Goal: Task Accomplishment & Management: Complete application form

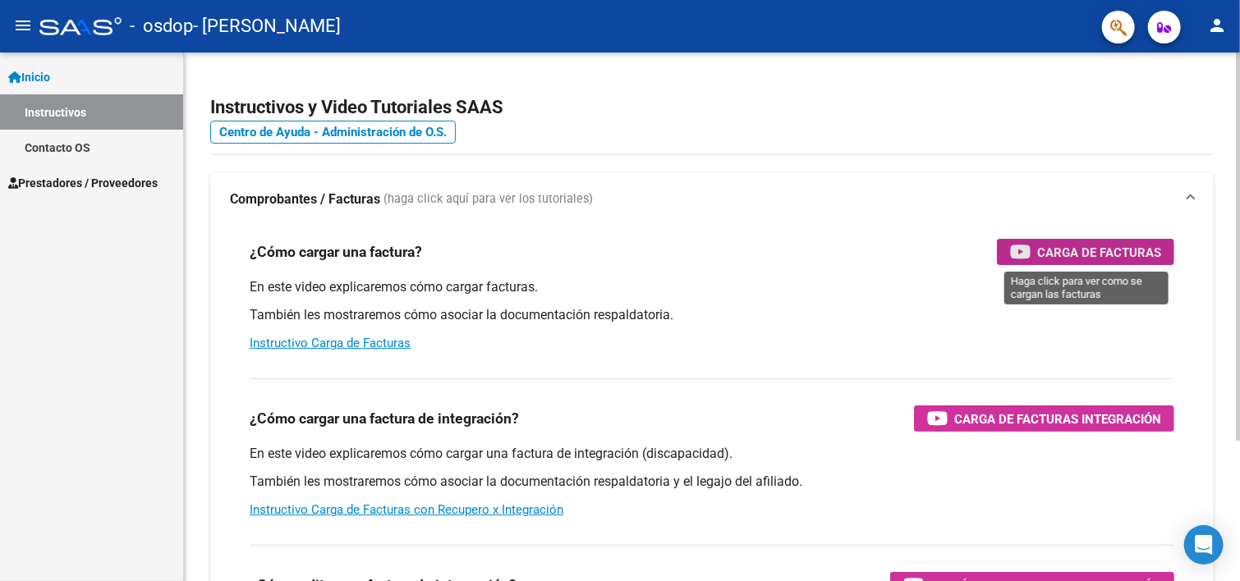
click at [1062, 249] on span "Carga de Facturas" at bounding box center [1099, 252] width 124 height 21
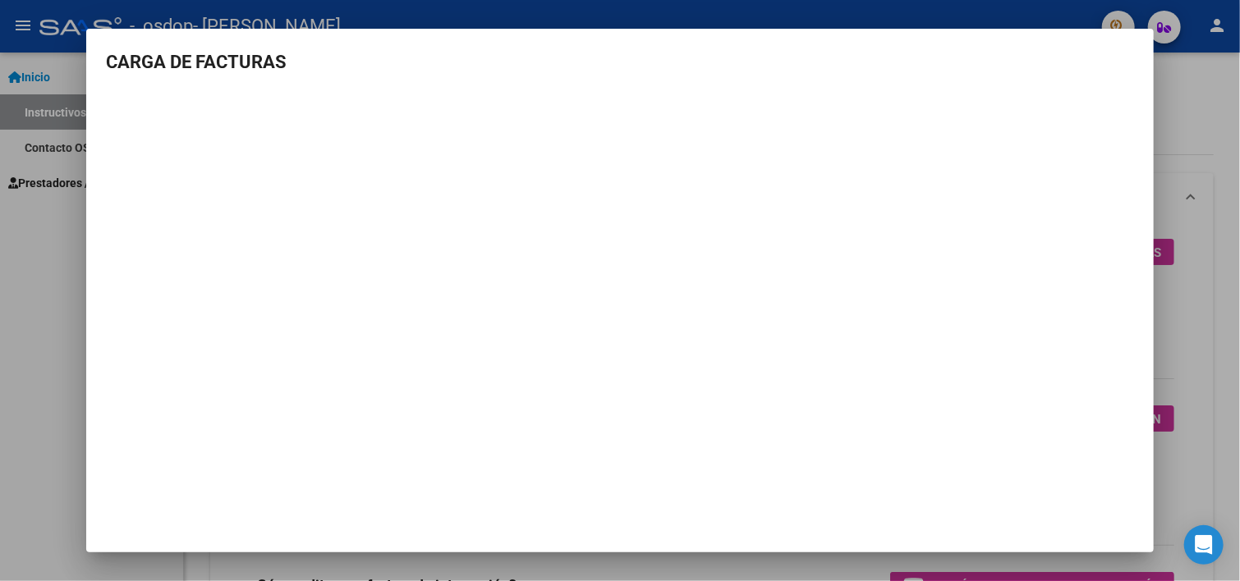
click at [1173, 140] on div at bounding box center [620, 290] width 1240 height 581
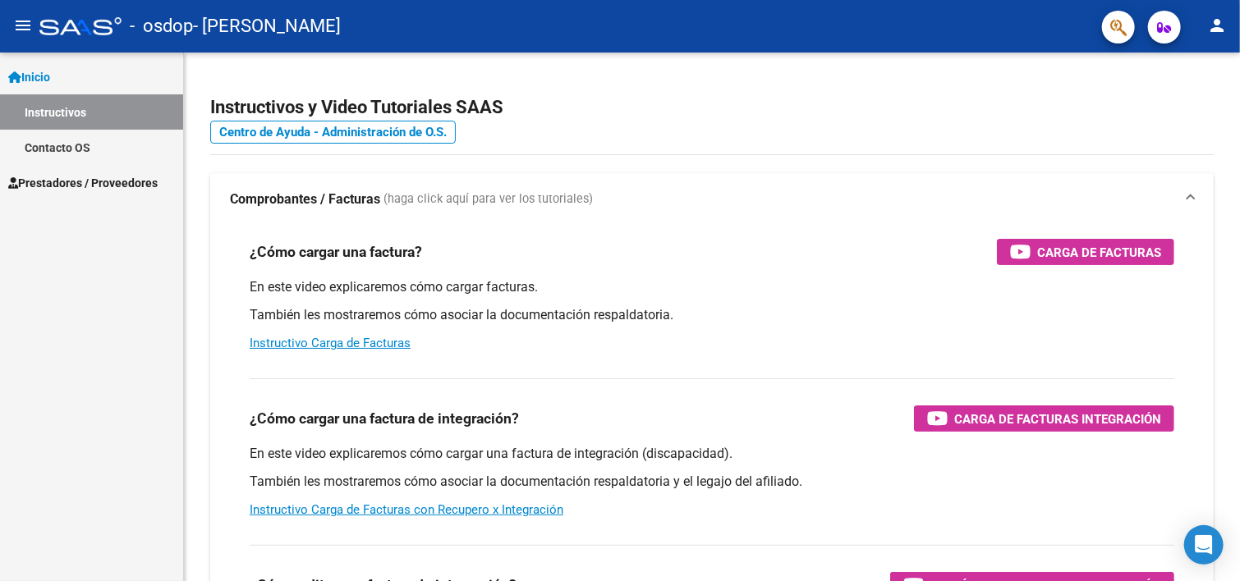
click at [72, 183] on span "Prestadores / Proveedores" at bounding box center [82, 183] width 149 height 18
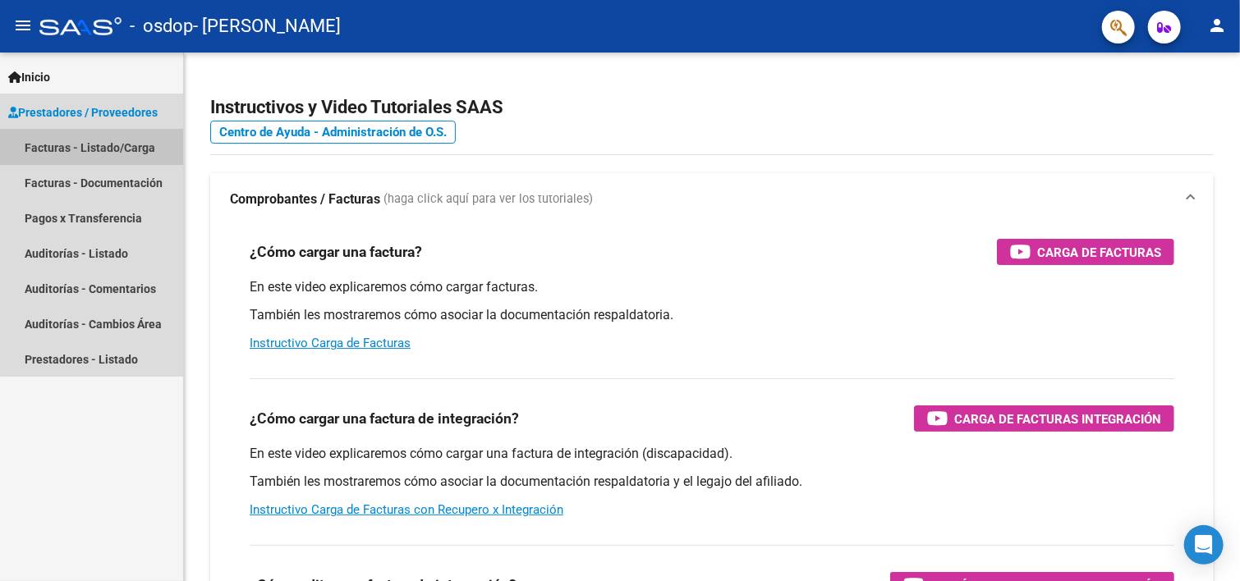
click at [99, 152] on link "Facturas - Listado/Carga" at bounding box center [91, 147] width 183 height 35
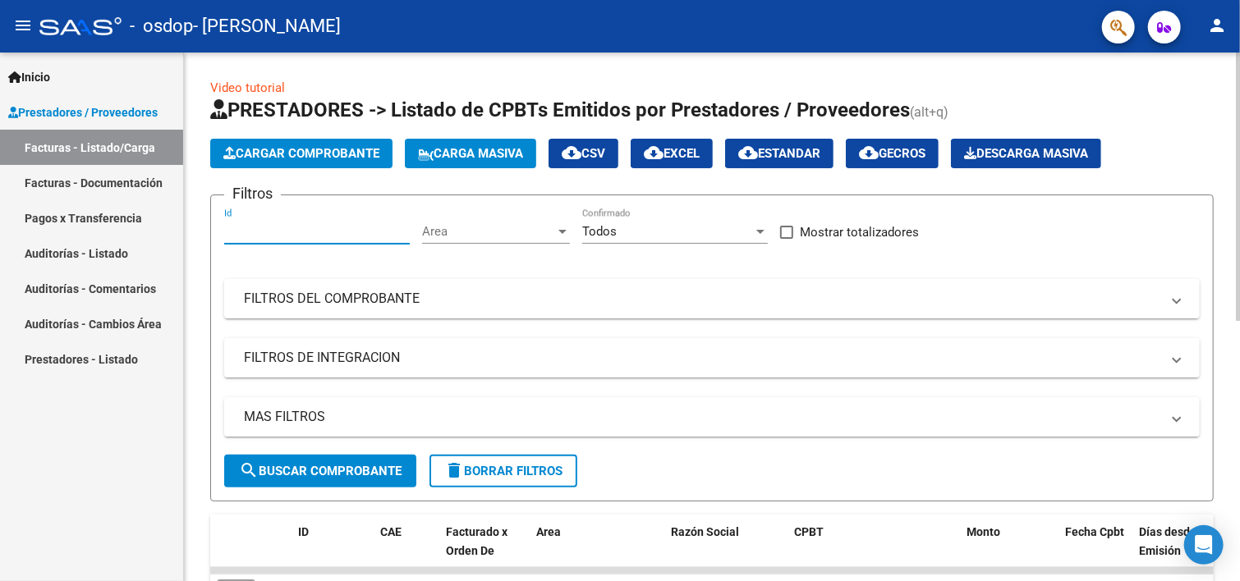
click at [337, 236] on input "Id" at bounding box center [317, 231] width 186 height 15
click at [455, 238] on div "Area Area" at bounding box center [496, 226] width 148 height 35
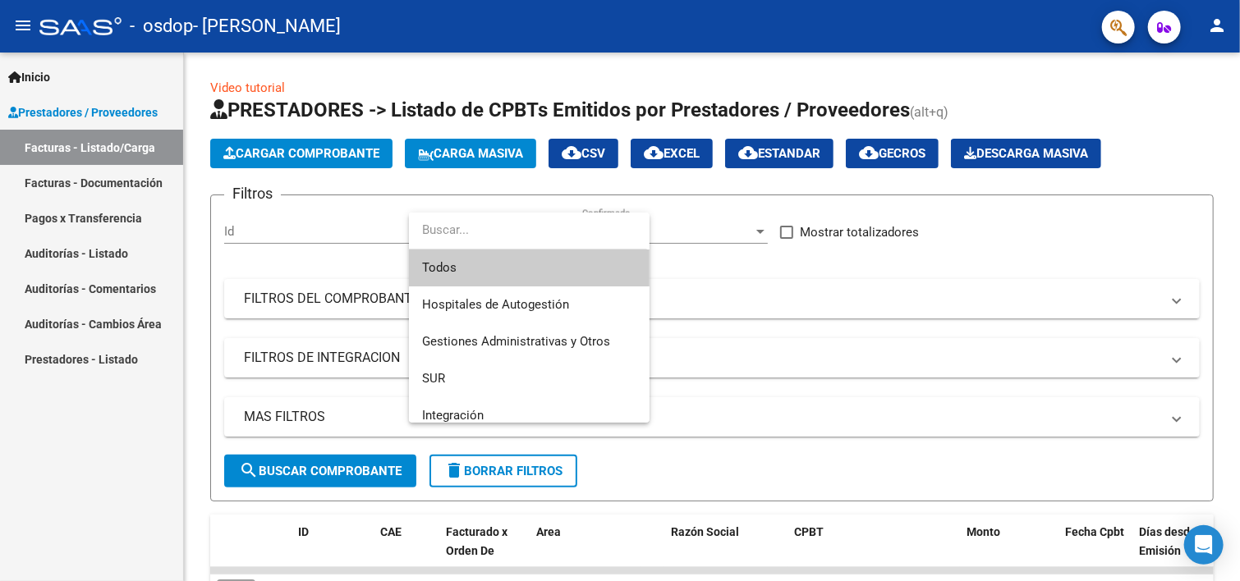
click at [321, 230] on div at bounding box center [620, 290] width 1240 height 581
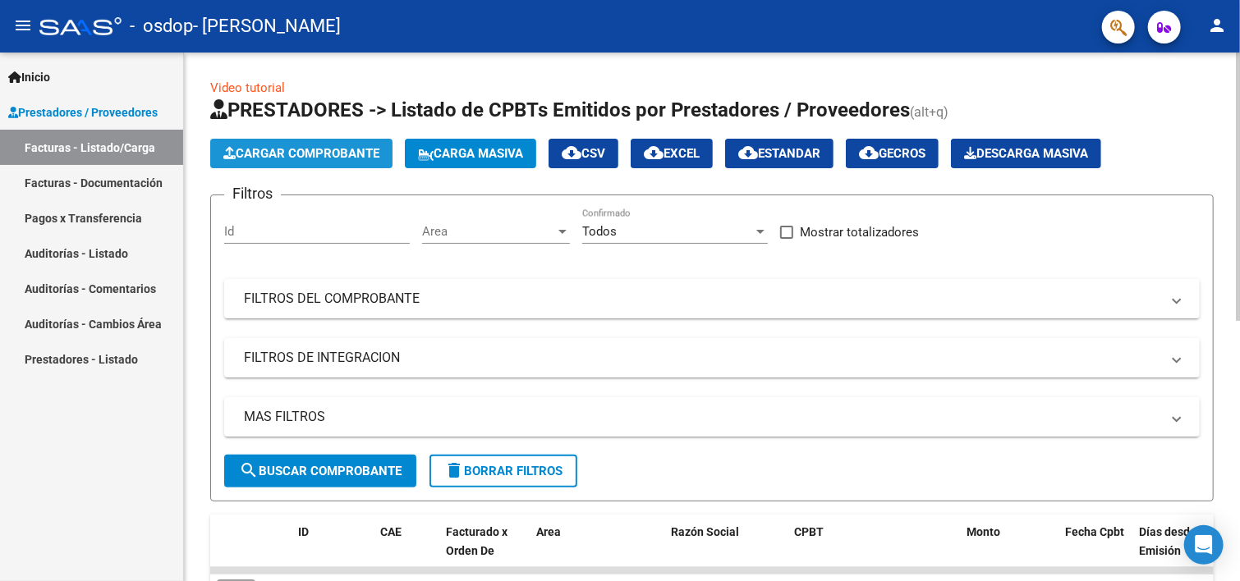
click at [282, 150] on span "Cargar Comprobante" at bounding box center [301, 153] width 156 height 15
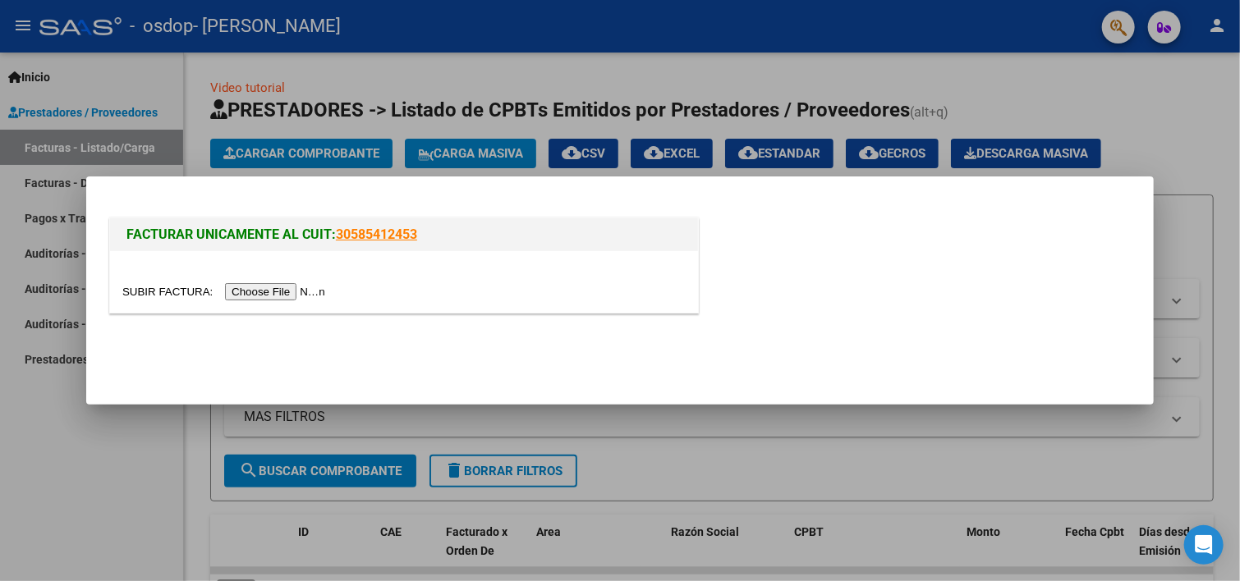
click at [254, 291] on input "file" at bounding box center [226, 291] width 208 height 17
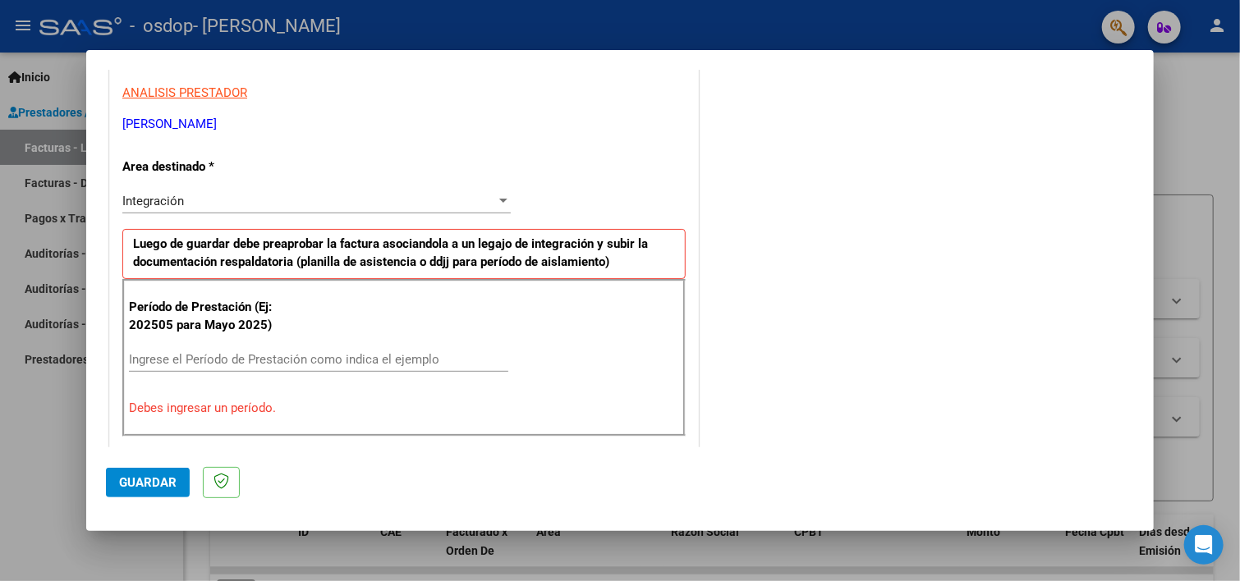
scroll to position [307, 0]
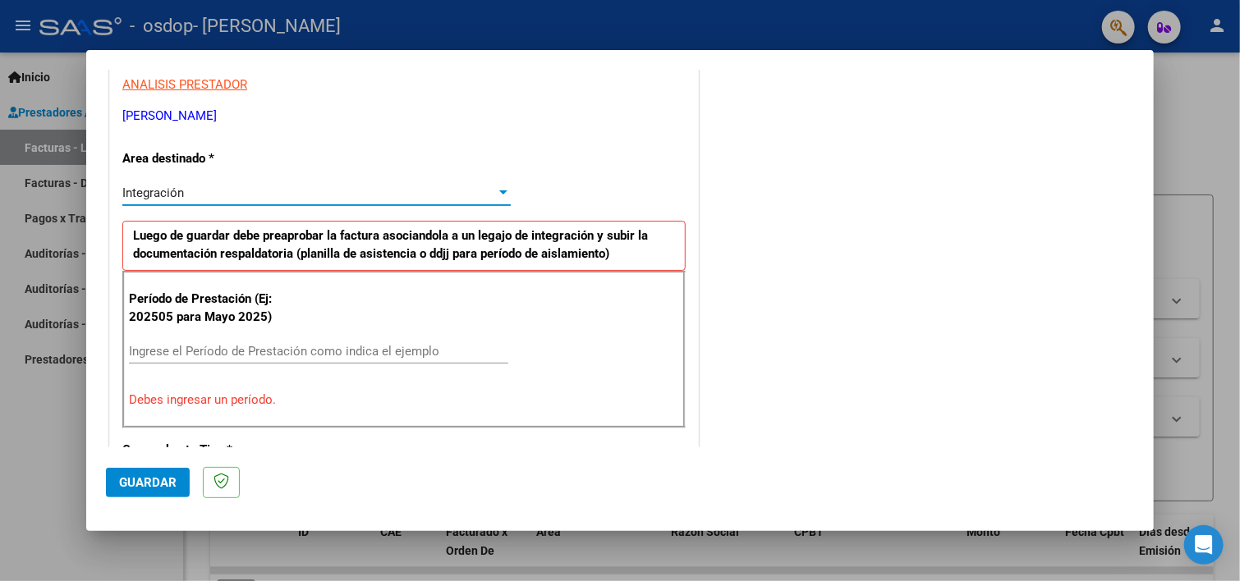
click at [496, 190] on div at bounding box center [503, 192] width 15 height 13
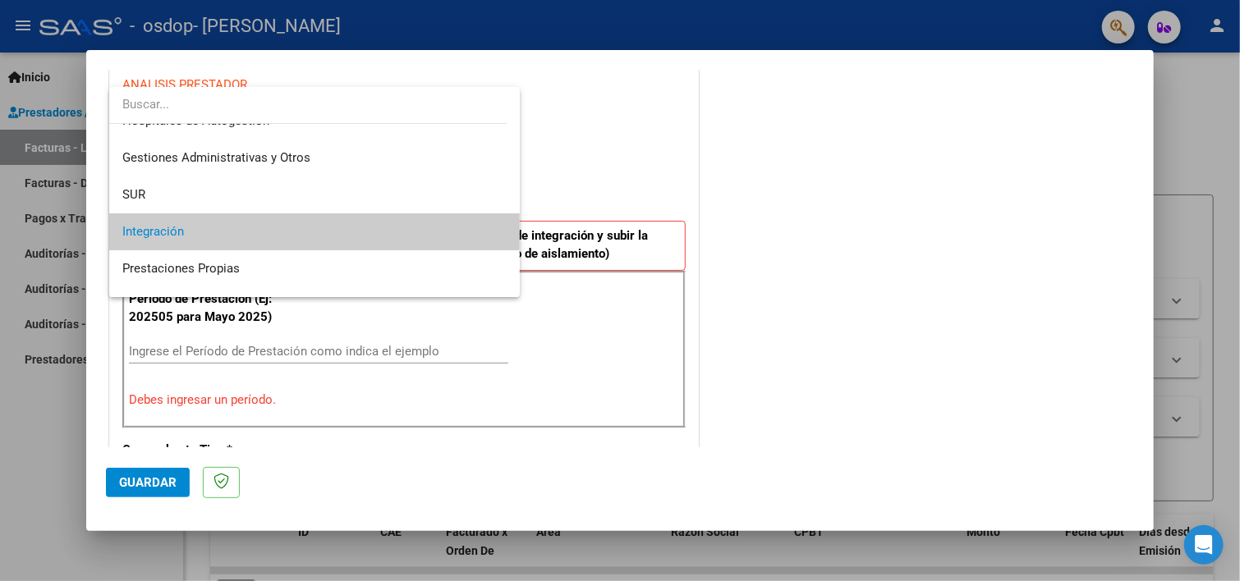
scroll to position [0, 0]
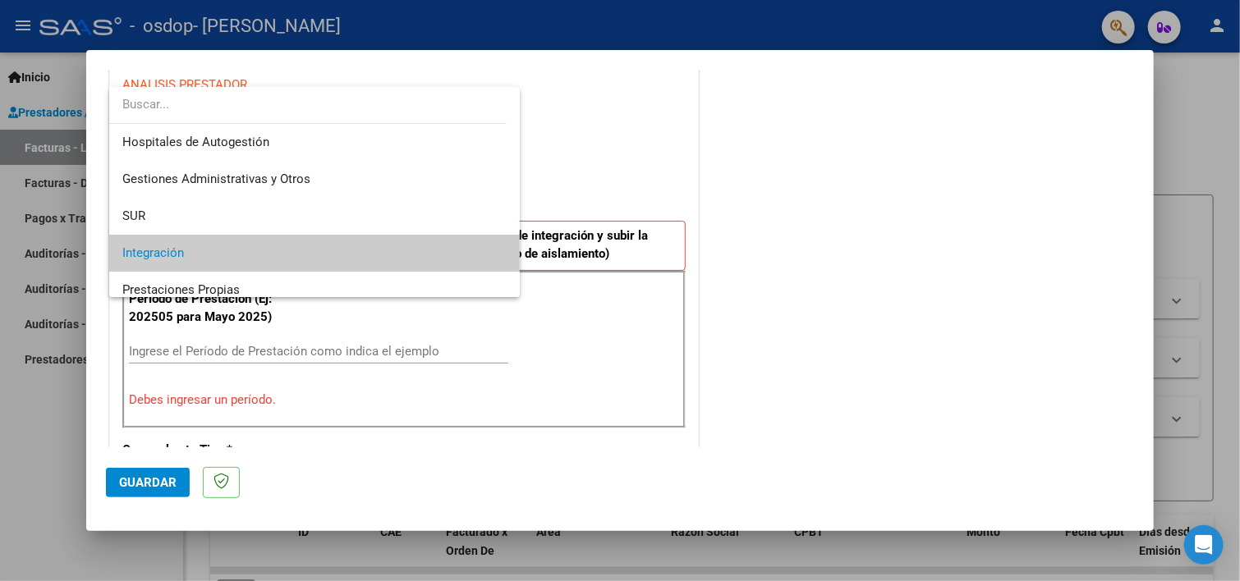
click at [575, 140] on div at bounding box center [620, 290] width 1240 height 581
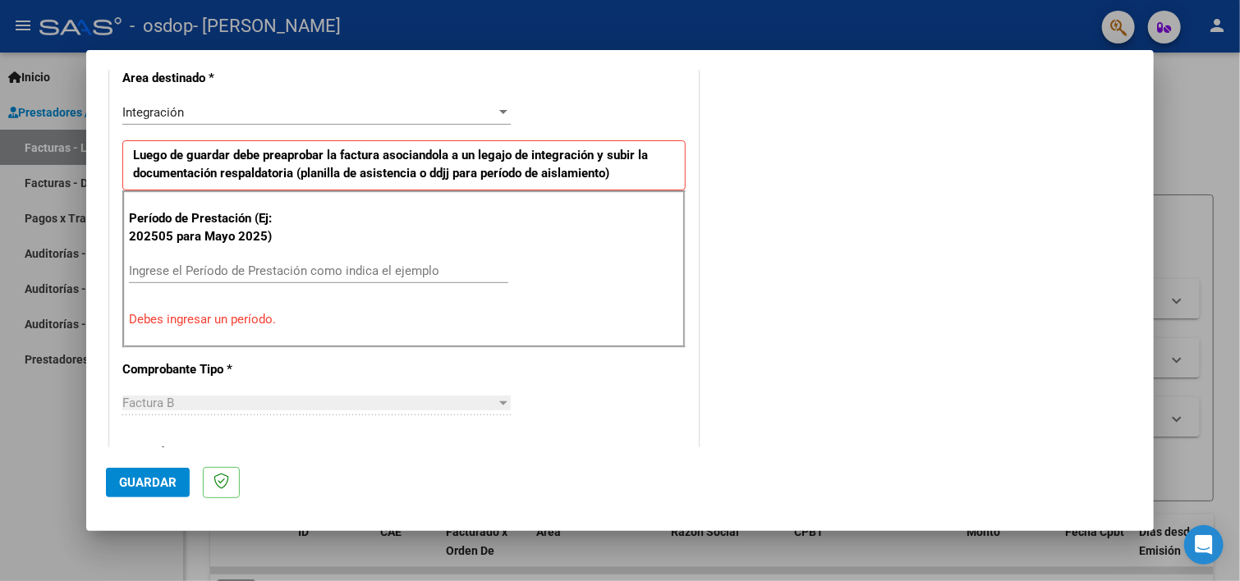
scroll to position [385, 0]
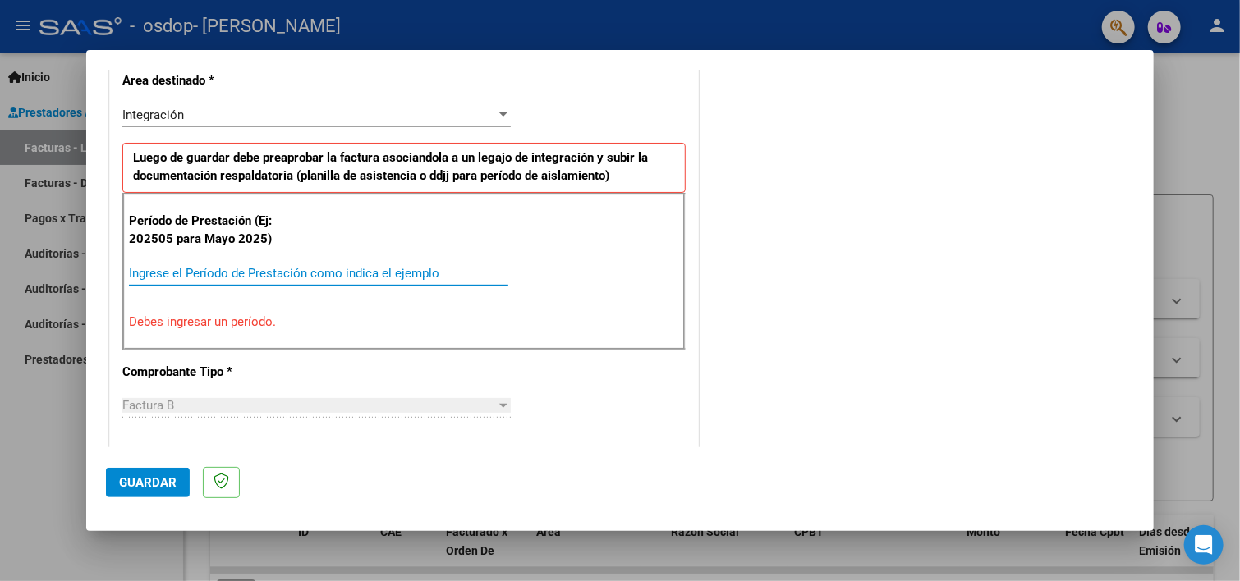
click at [289, 269] on input "Ingrese el Período de Prestación como indica el ejemplo" at bounding box center [318, 273] width 379 height 15
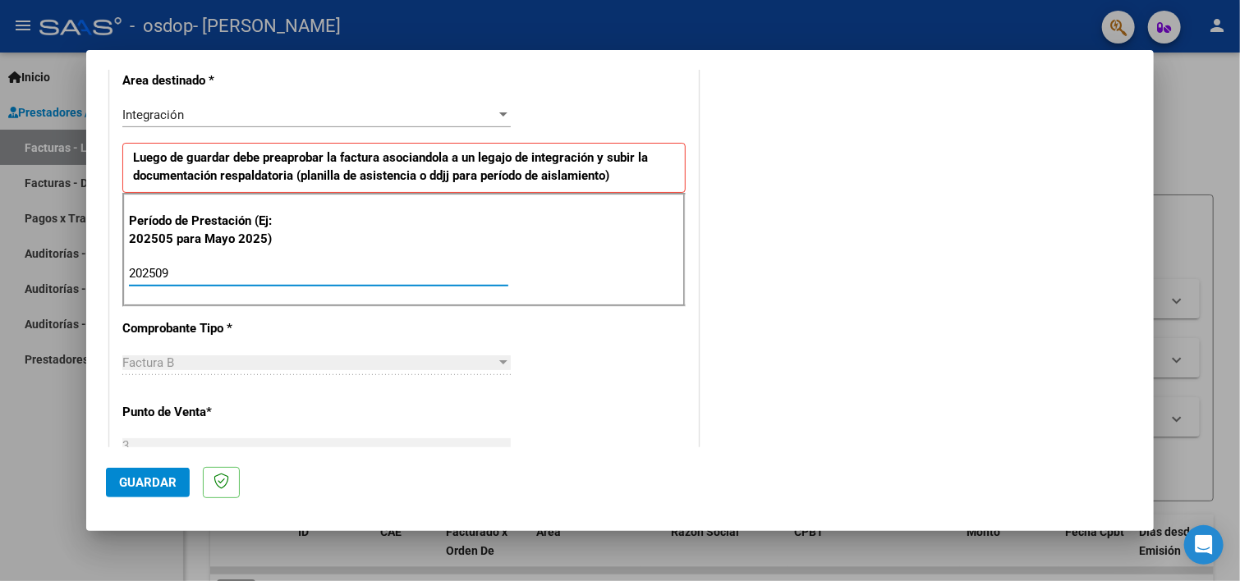
type input "202509"
click at [443, 342] on div "CUIT * 27-21905236-2 Ingresar CUIT ANALISIS PRESTADOR [PERSON_NAME] [PERSON_NAM…" at bounding box center [404, 508] width 588 height 1236
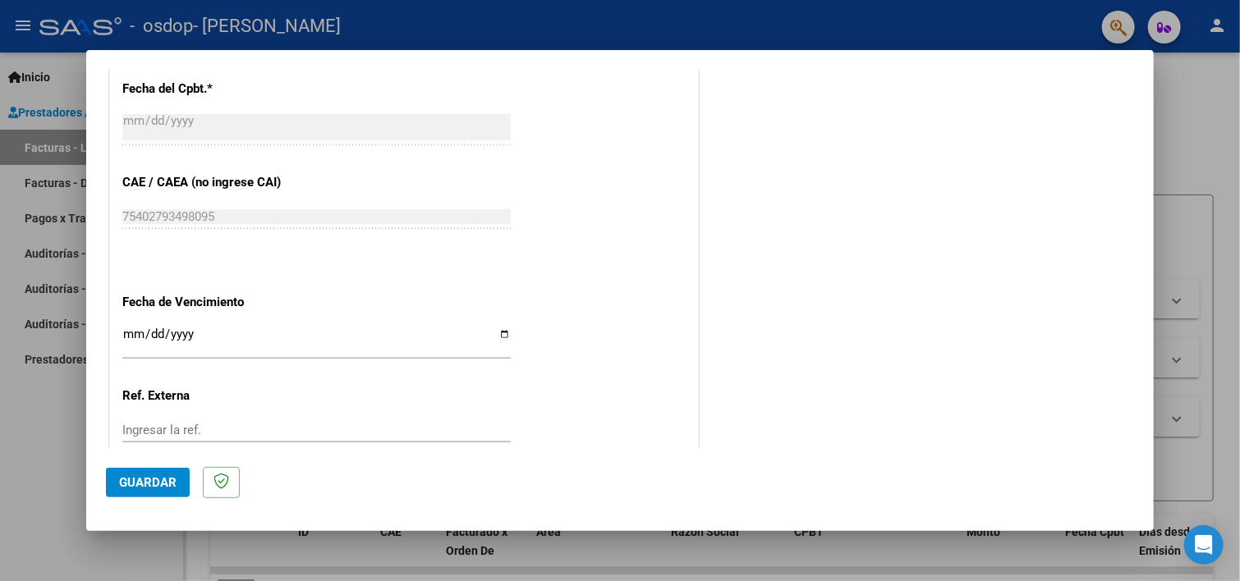
scroll to position [957, 0]
click at [497, 331] on input "Ingresar la fecha" at bounding box center [316, 341] width 388 height 26
type input "[DATE]"
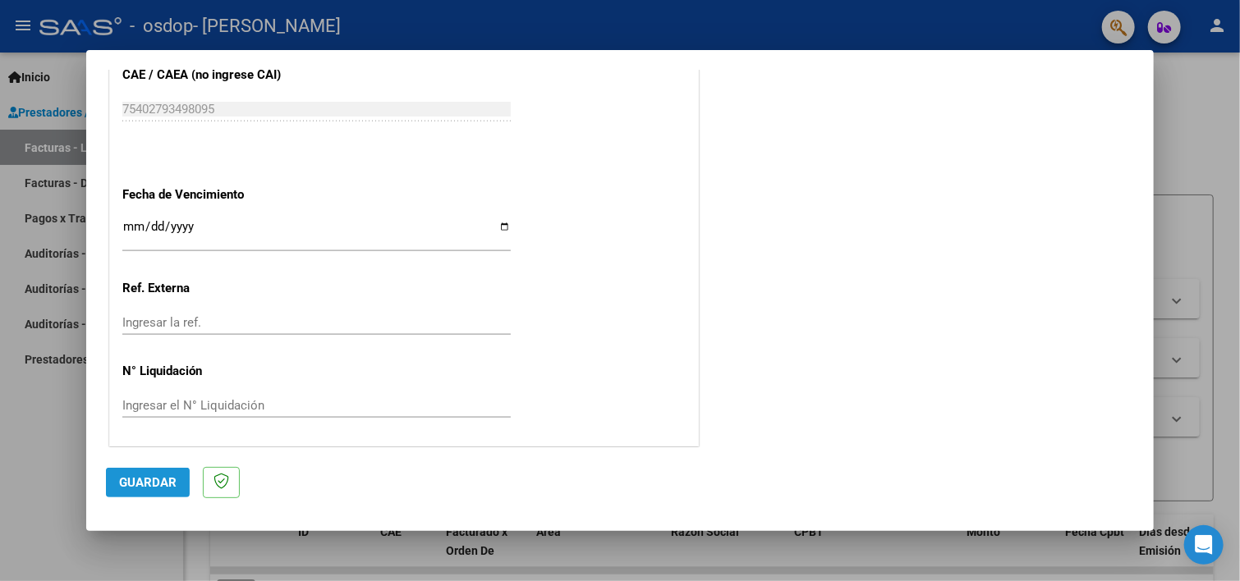
click at [177, 470] on button "Guardar" at bounding box center [148, 483] width 84 height 30
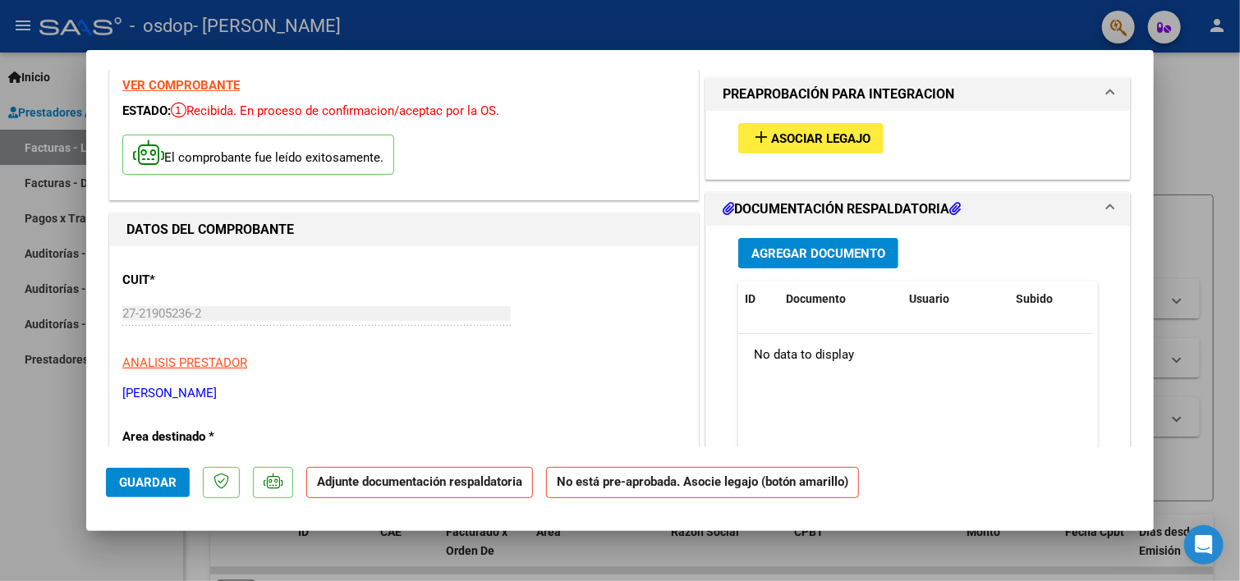
scroll to position [44, 0]
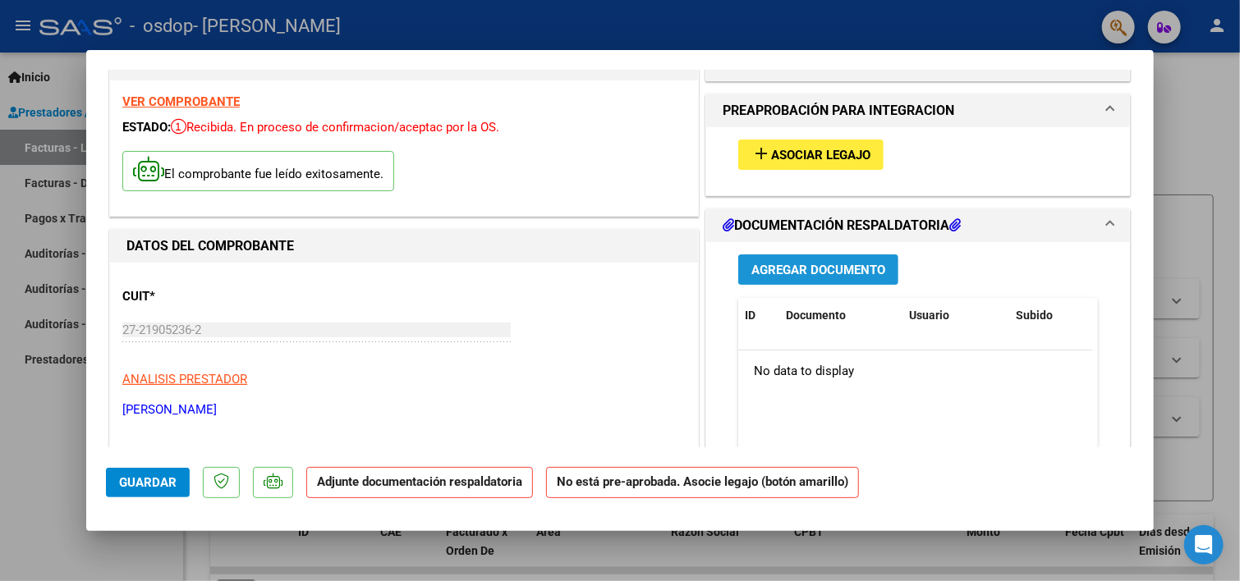
click at [808, 275] on span "Agregar Documento" at bounding box center [818, 270] width 134 height 15
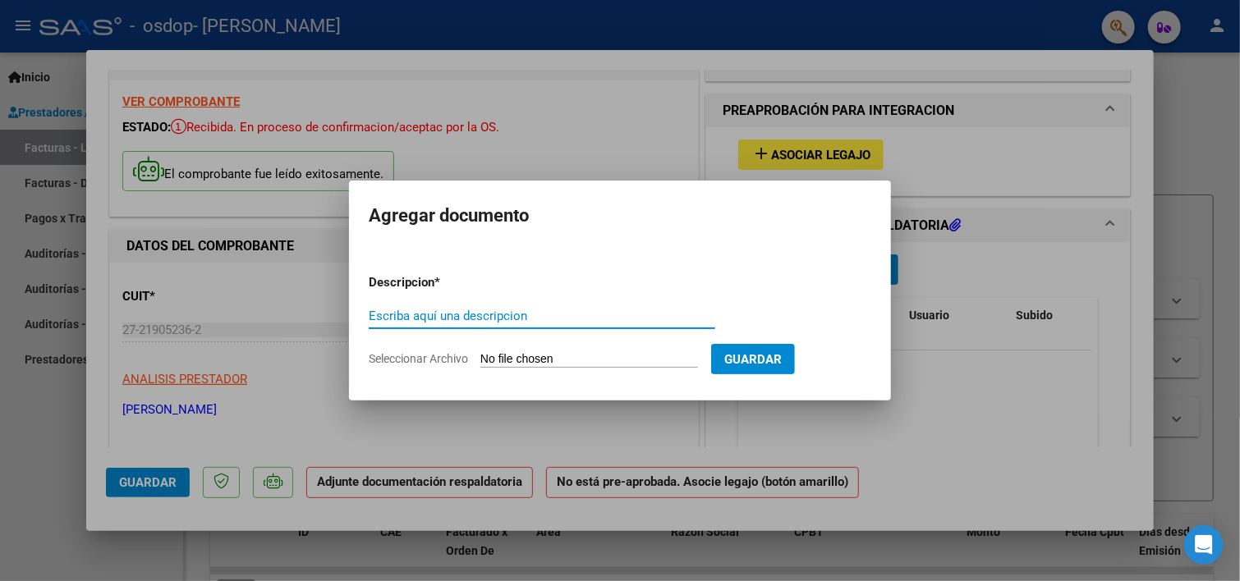
click at [492, 319] on input "Escriba aquí una descripcion" at bounding box center [542, 316] width 347 height 15
type input "P"
type input "Asistencia"
click at [568, 357] on input "Seleccionar Archivo" at bounding box center [589, 360] width 218 height 16
type input "C:\fakepath\[PERSON_NAME] septiembre.jpg"
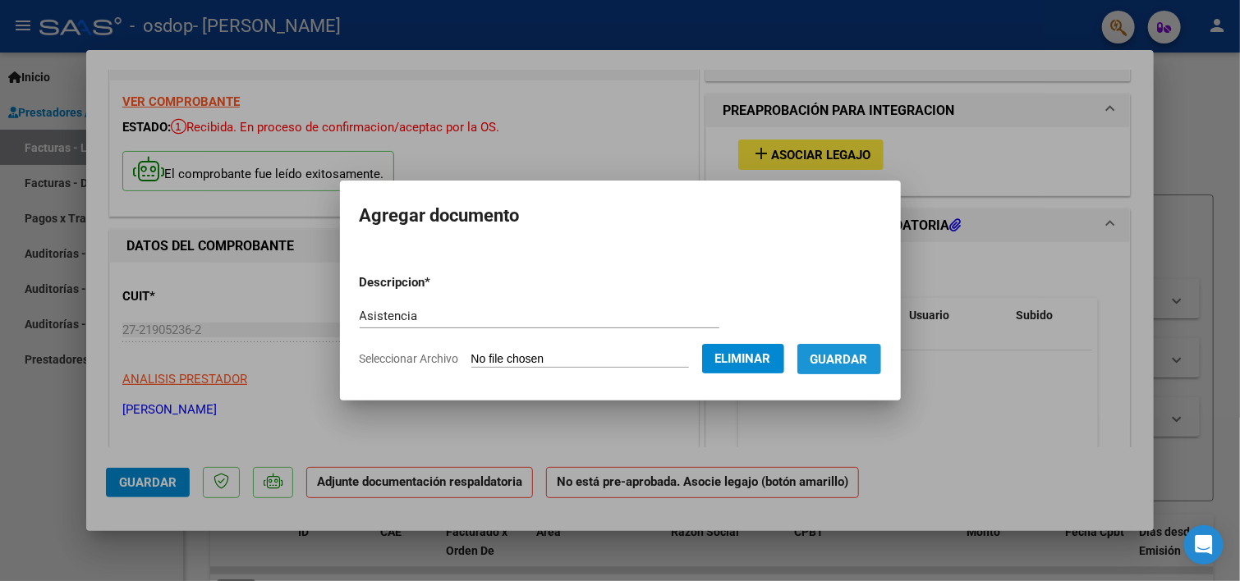
click at [843, 364] on span "Guardar" at bounding box center [838, 359] width 57 height 15
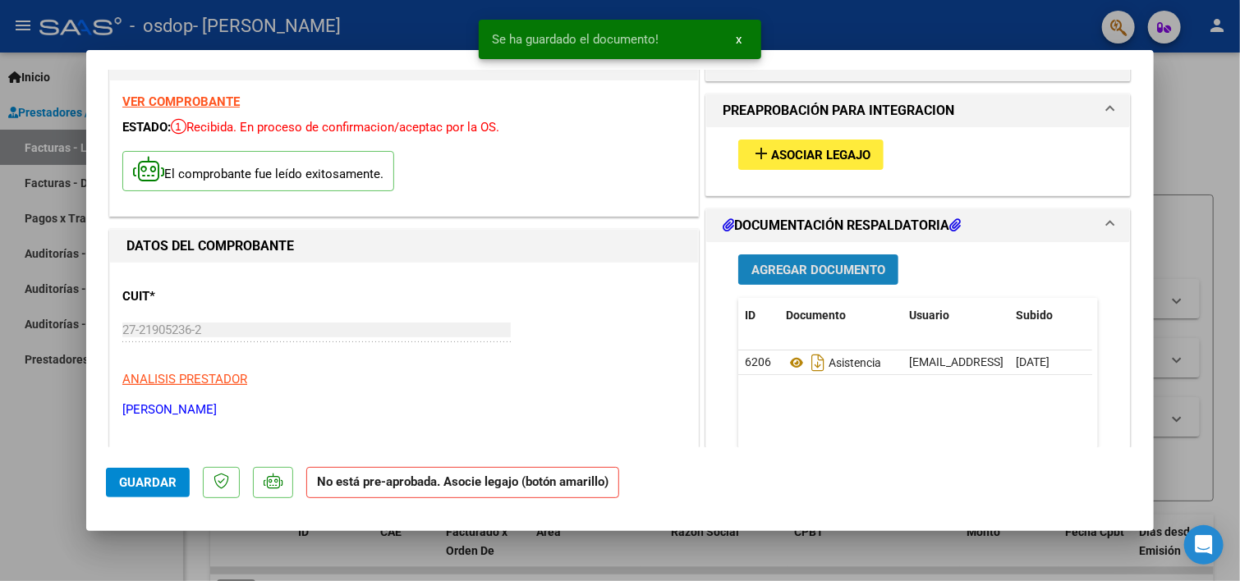
click at [821, 274] on span "Agregar Documento" at bounding box center [818, 270] width 134 height 15
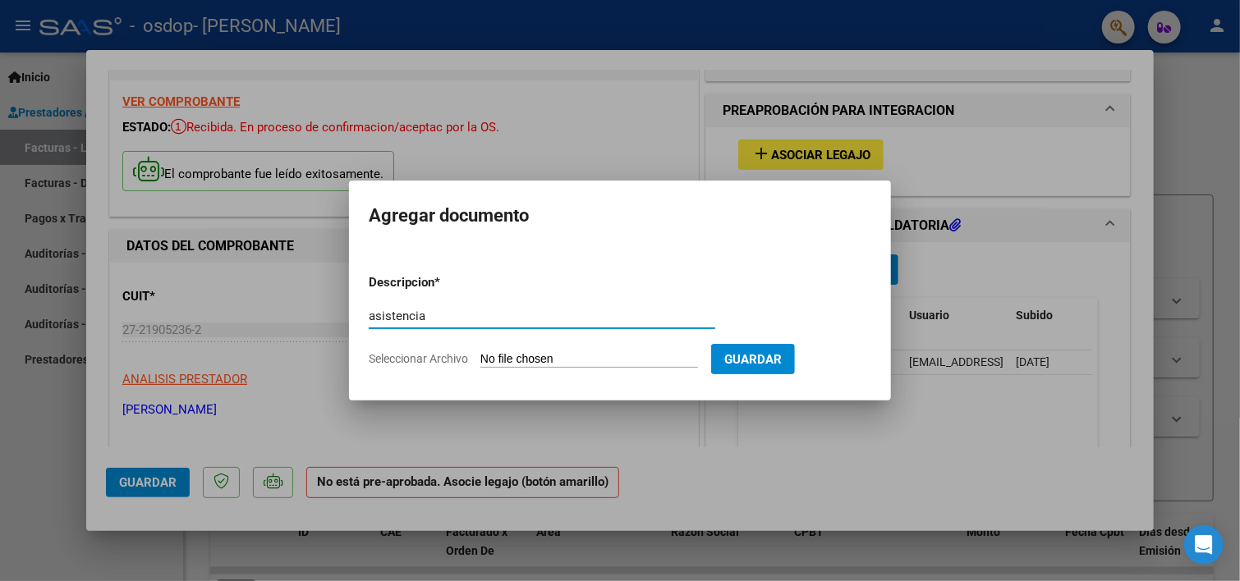
type input "asistencia"
click at [622, 356] on input "Seleccionar Archivo" at bounding box center [589, 360] width 218 height 16
type input "C:\fakepath\[PERSON_NAME] [DATE].jpg"
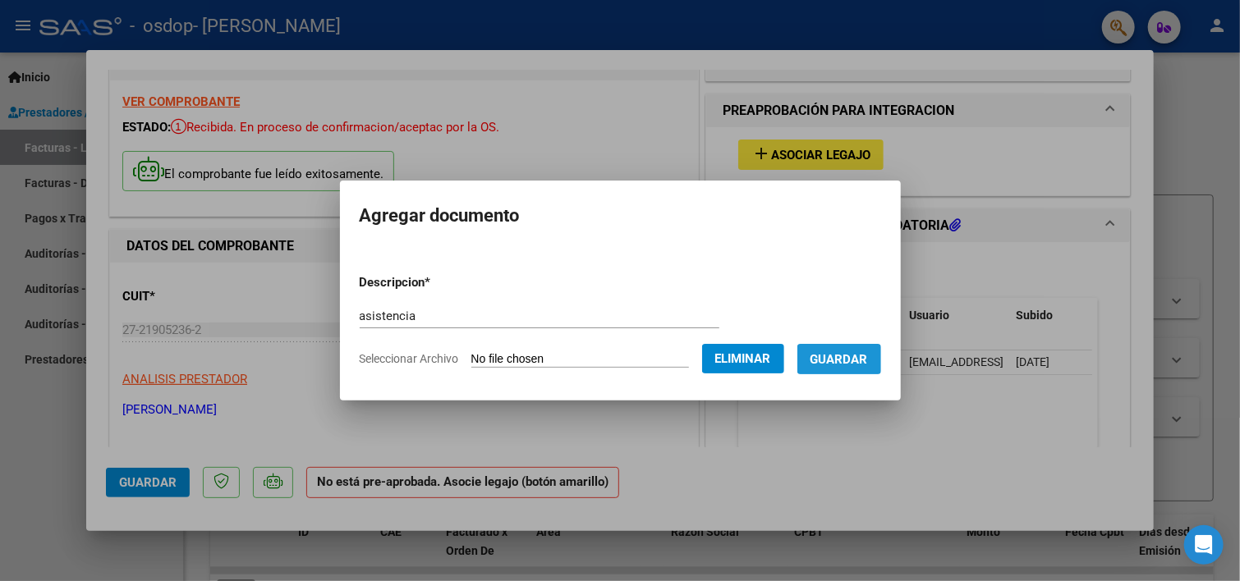
click at [845, 357] on span "Guardar" at bounding box center [838, 359] width 57 height 15
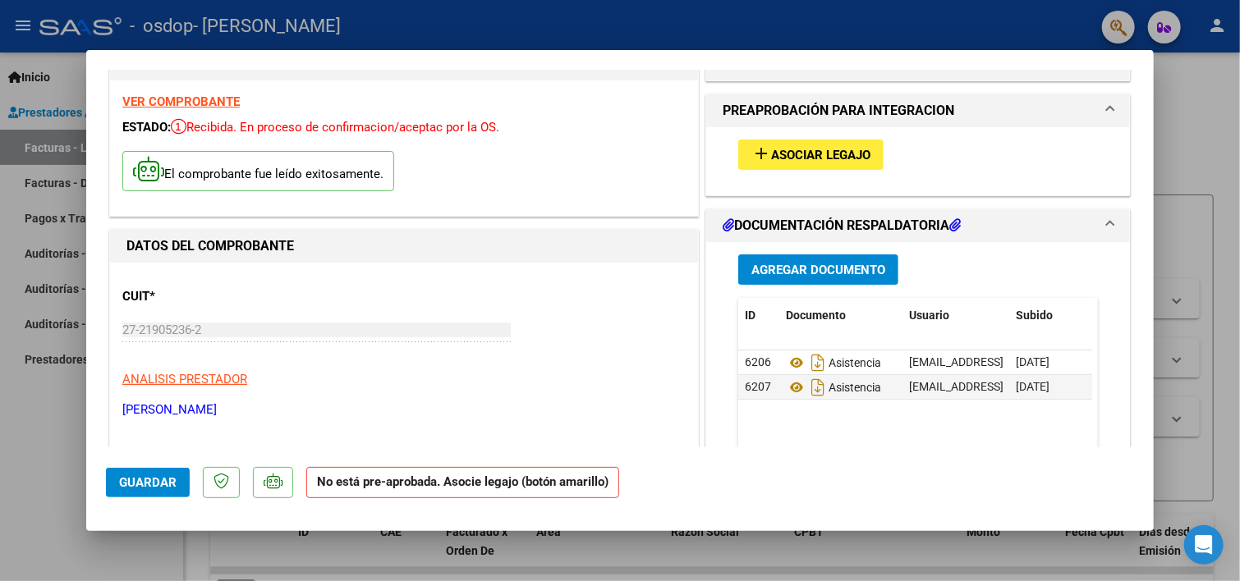
scroll to position [0, 0]
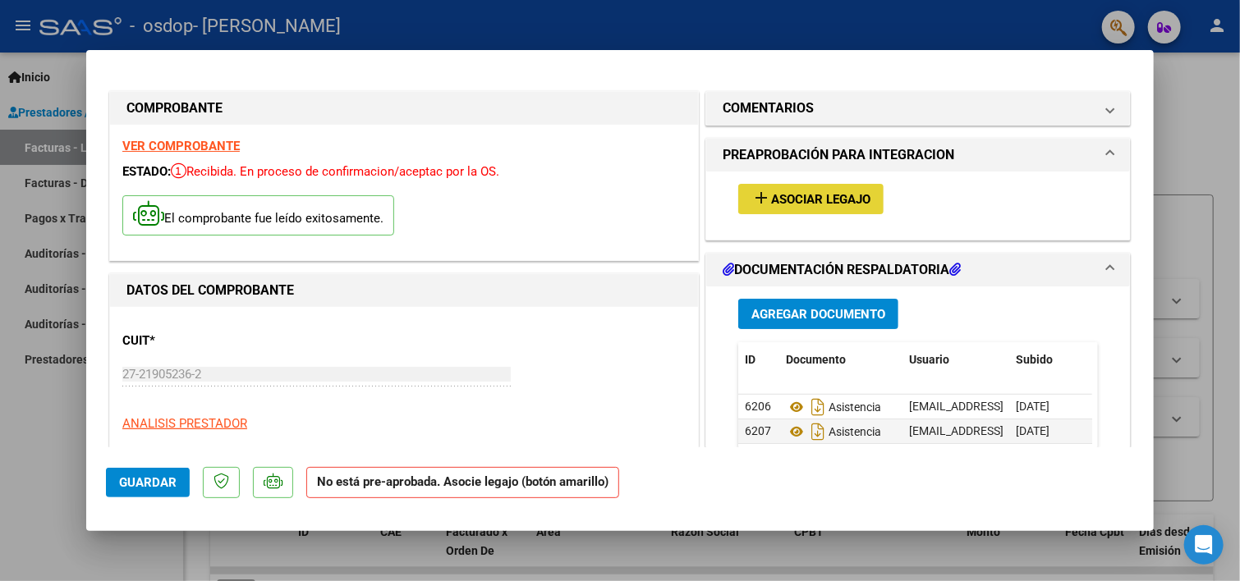
click at [824, 206] on span "Asociar Legajo" at bounding box center [820, 199] width 99 height 15
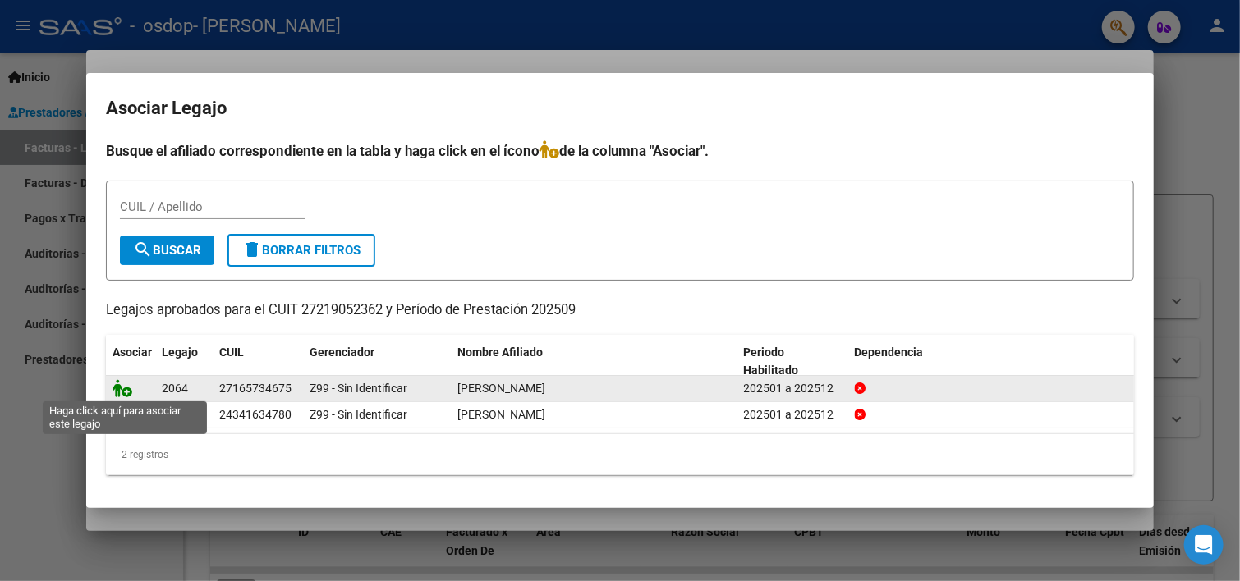
click at [125, 391] on icon at bounding box center [122, 388] width 20 height 18
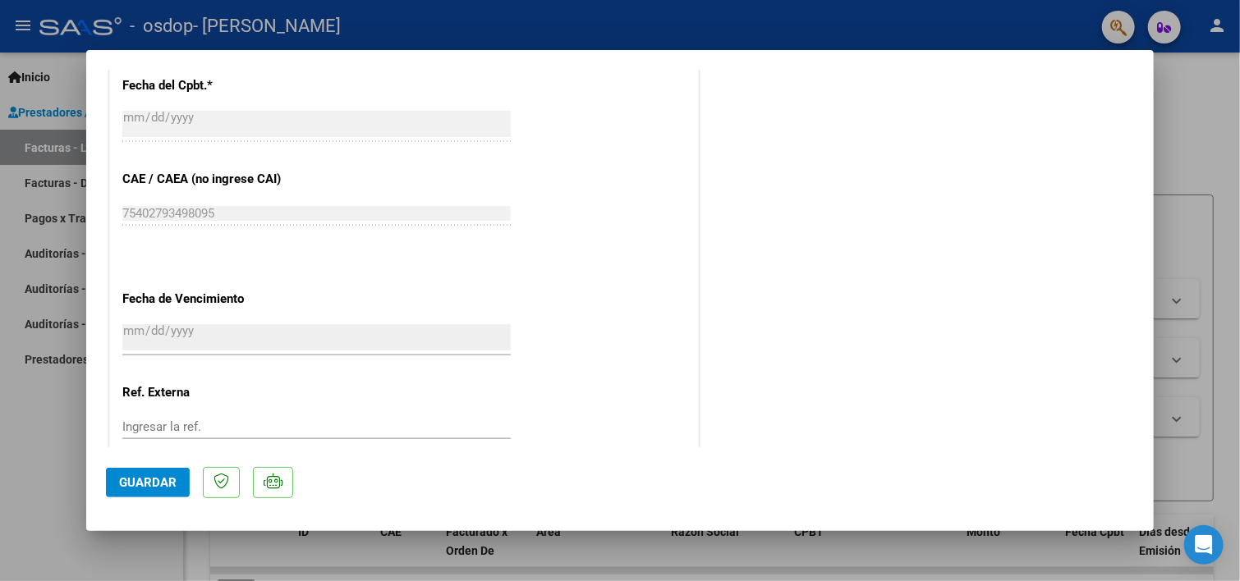
scroll to position [1090, 0]
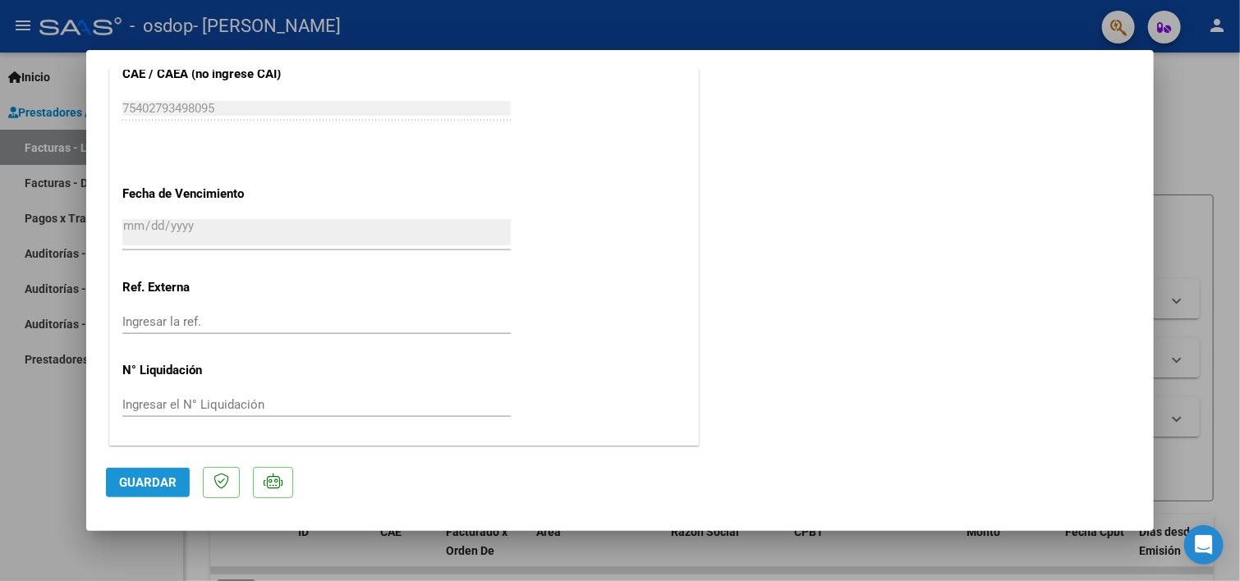
click at [147, 484] on span "Guardar" at bounding box center [147, 482] width 57 height 15
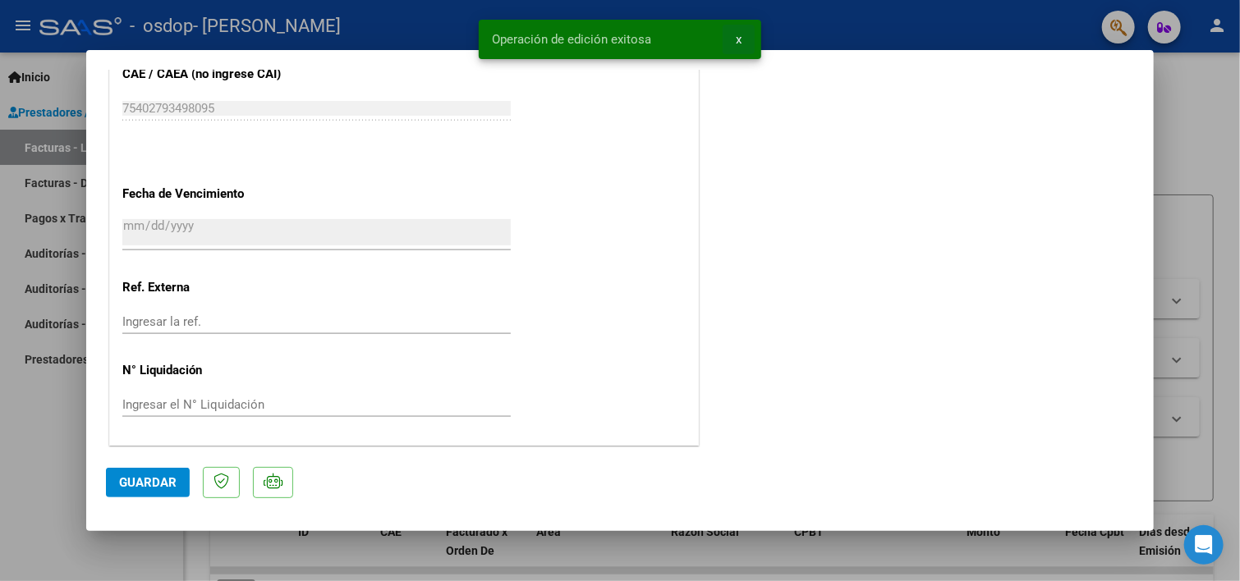
click at [739, 37] on span "x" at bounding box center [739, 39] width 6 height 15
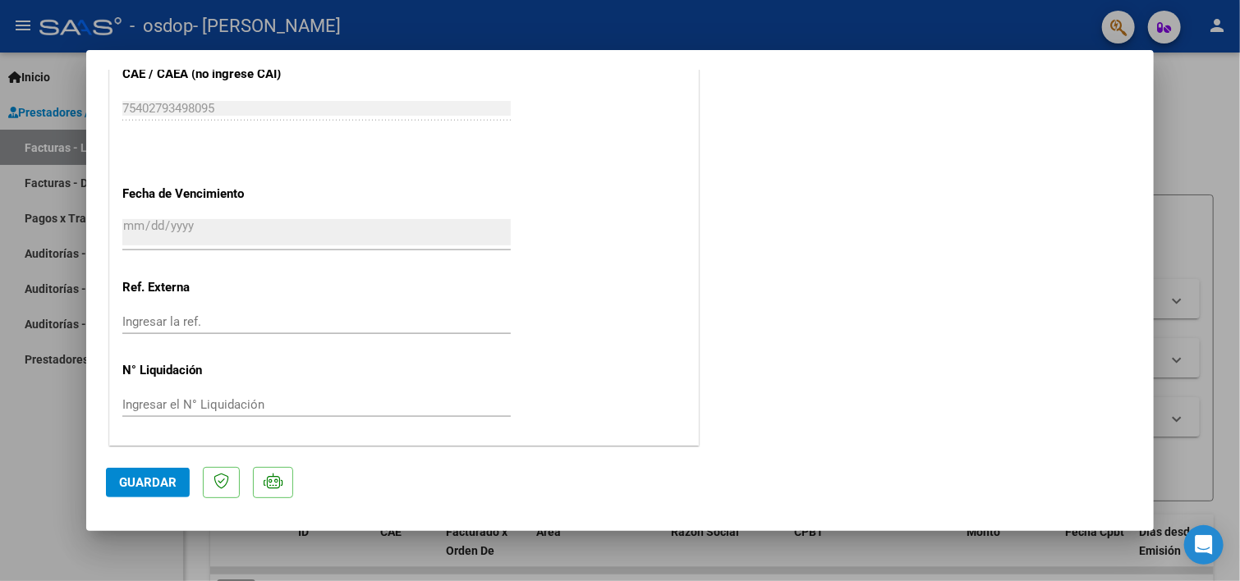
click at [1182, 150] on div at bounding box center [620, 290] width 1240 height 581
type input "$ 0,00"
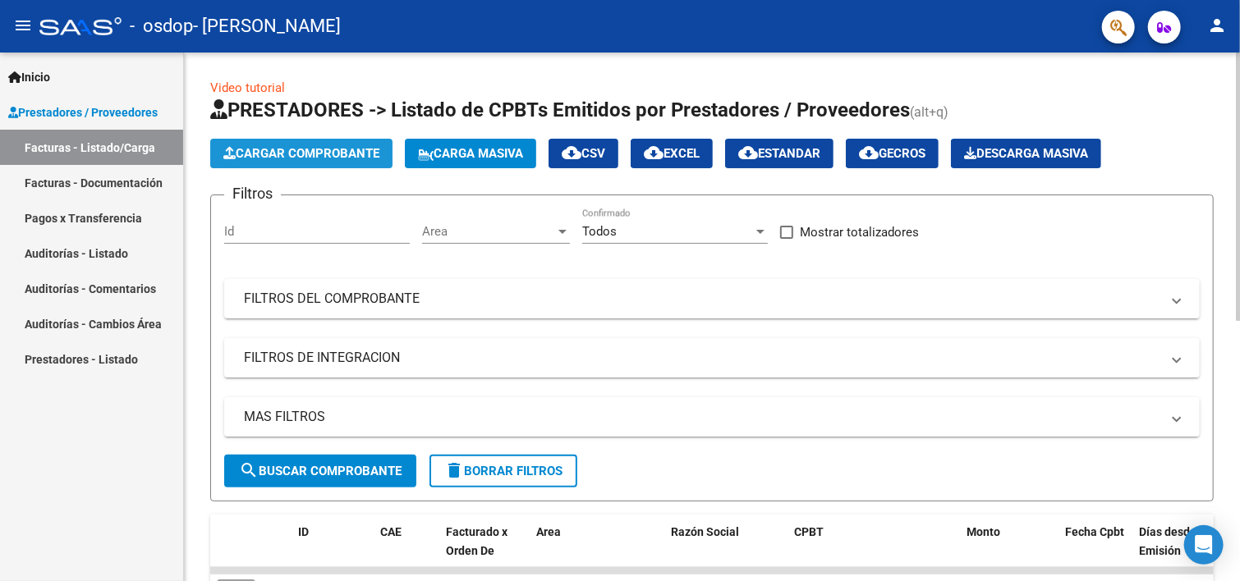
click at [326, 153] on span "Cargar Comprobante" at bounding box center [301, 153] width 156 height 15
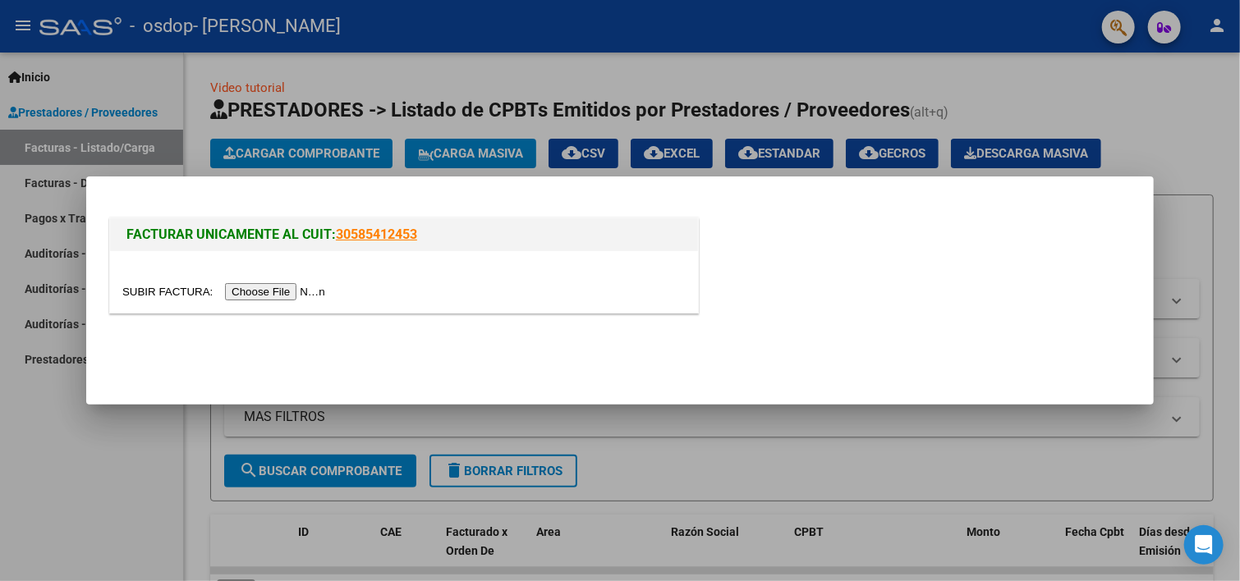
click at [284, 288] on input "file" at bounding box center [226, 291] width 208 height 17
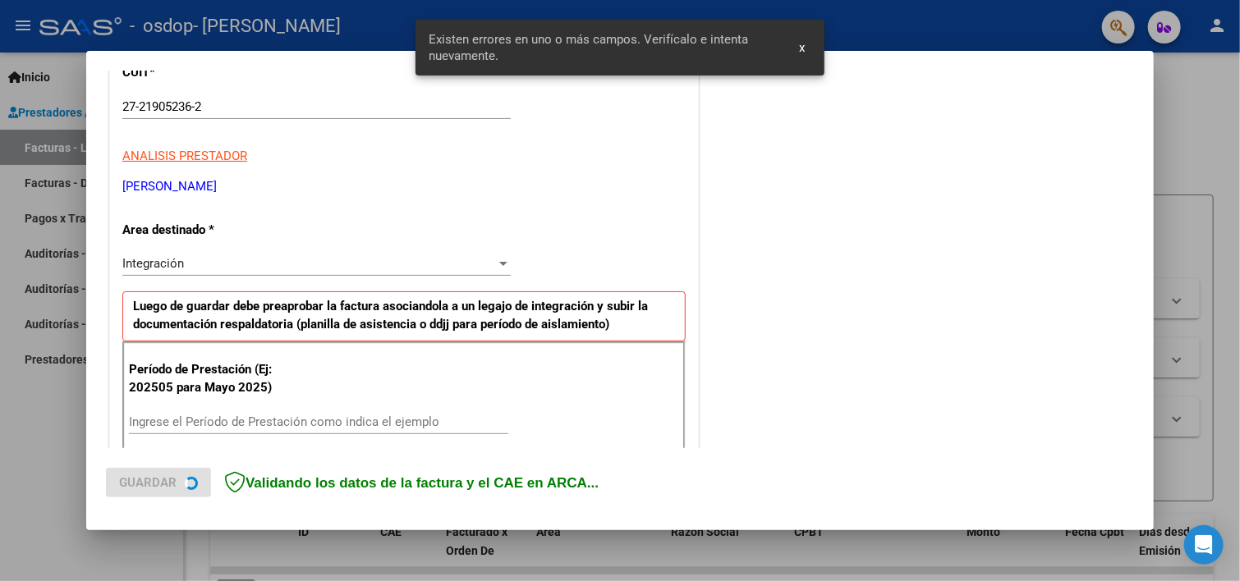
scroll to position [351, 0]
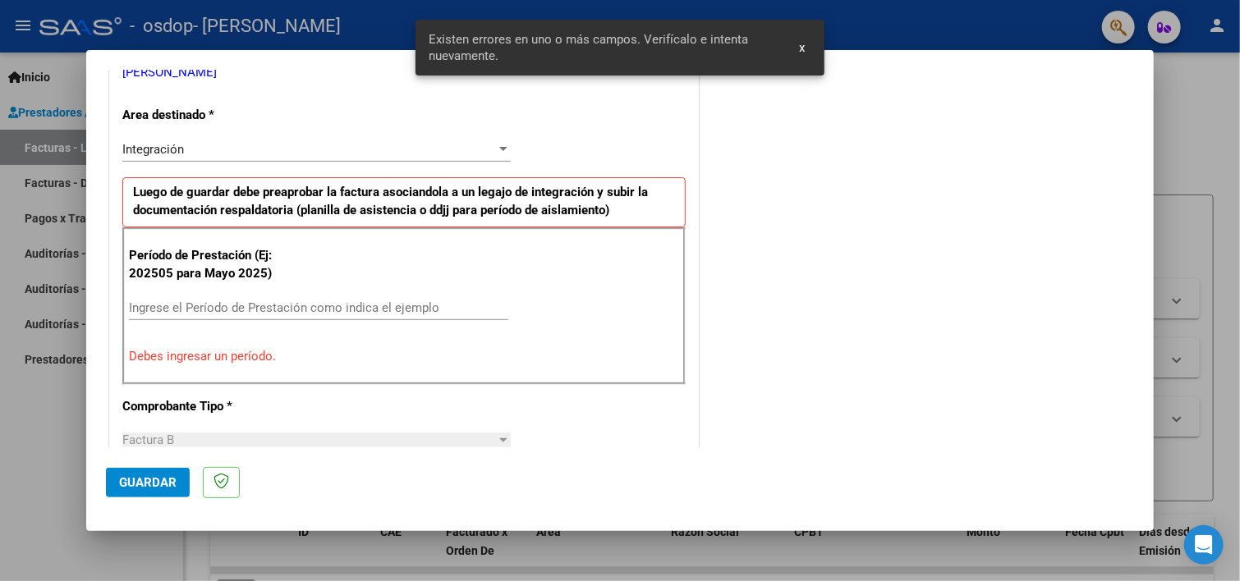
click at [264, 306] on input "Ingrese el Período de Prestación como indica el ejemplo" at bounding box center [318, 308] width 379 height 15
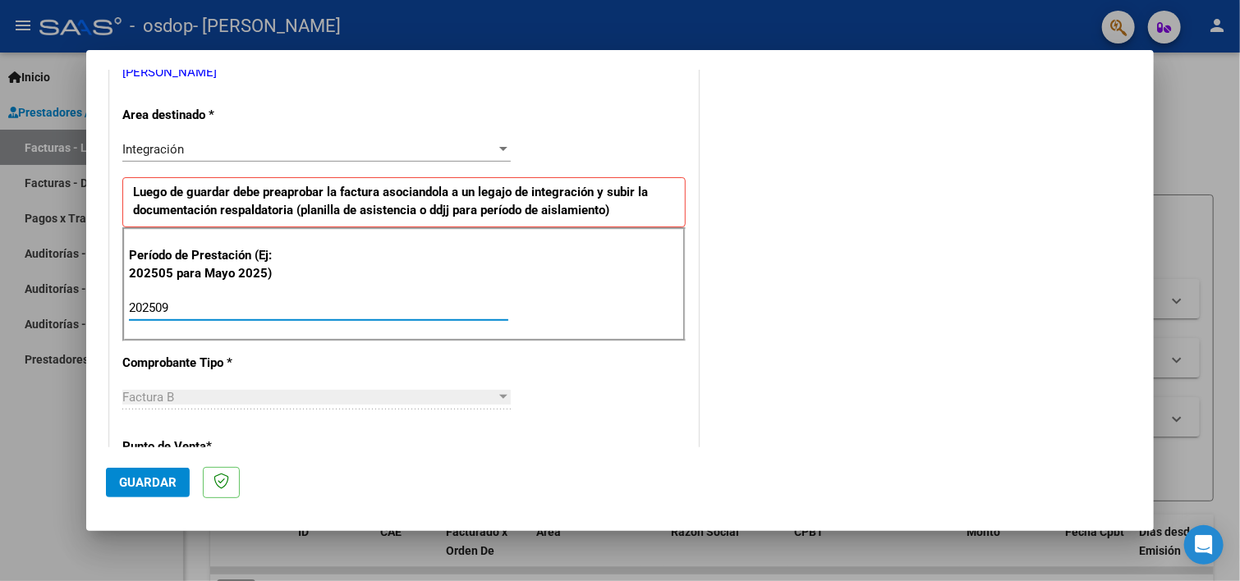
type input "202509"
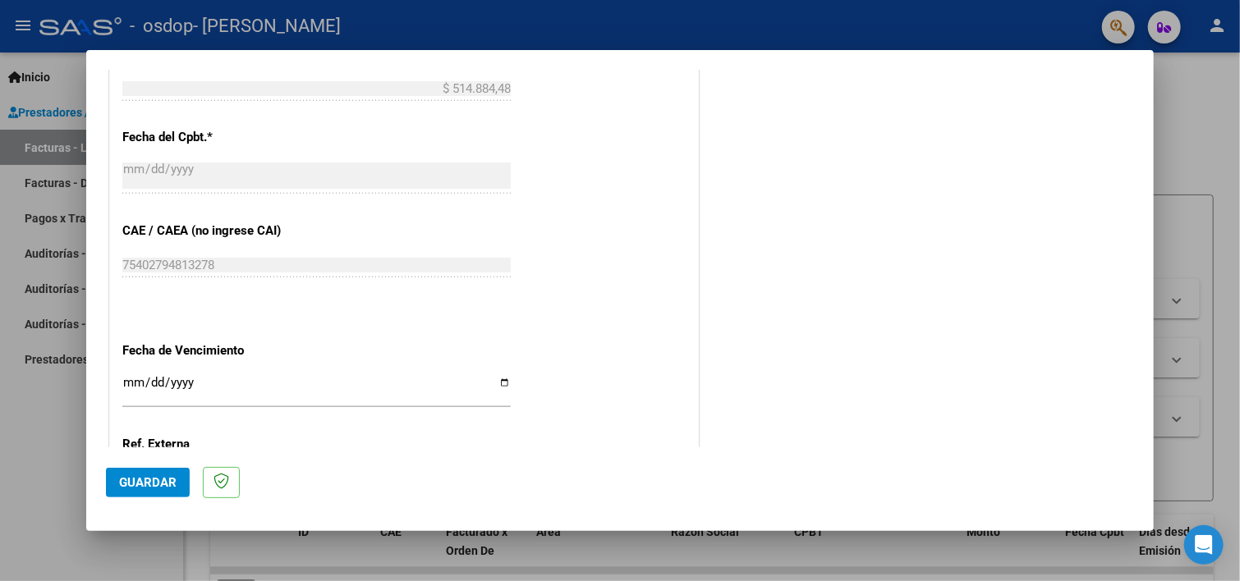
scroll to position [1065, 0]
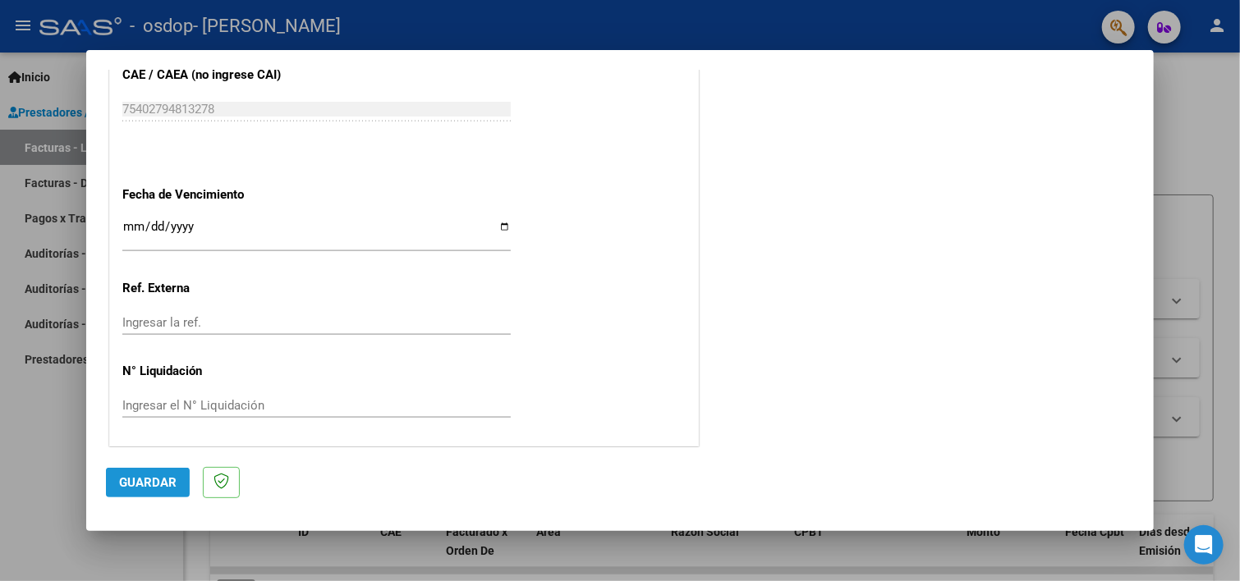
click at [158, 495] on button "Guardar" at bounding box center [148, 483] width 84 height 30
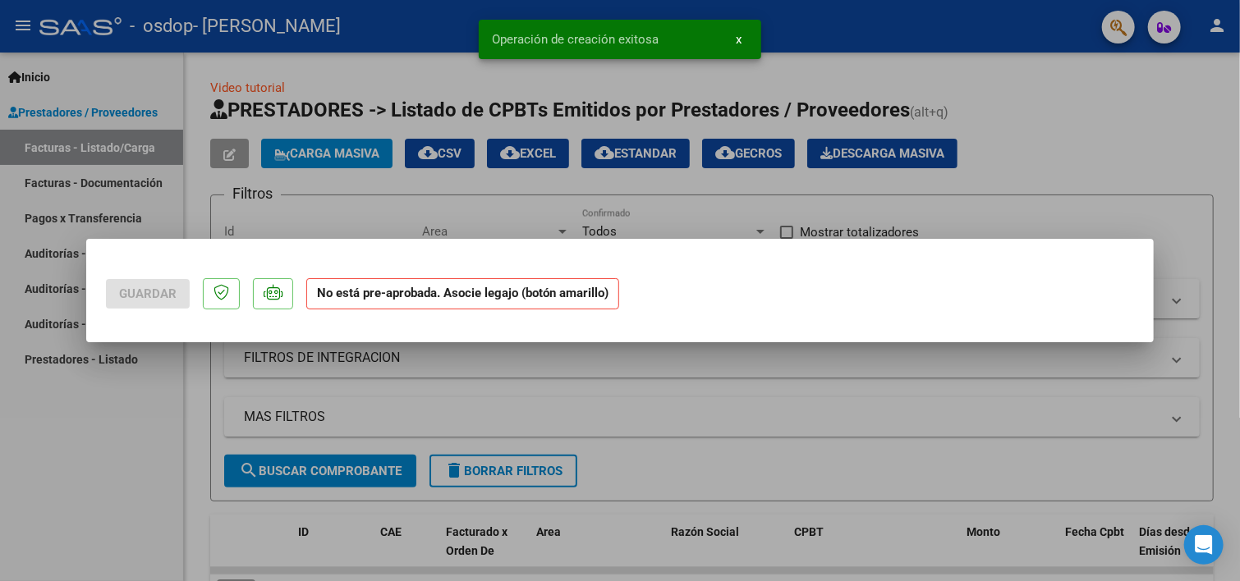
scroll to position [0, 0]
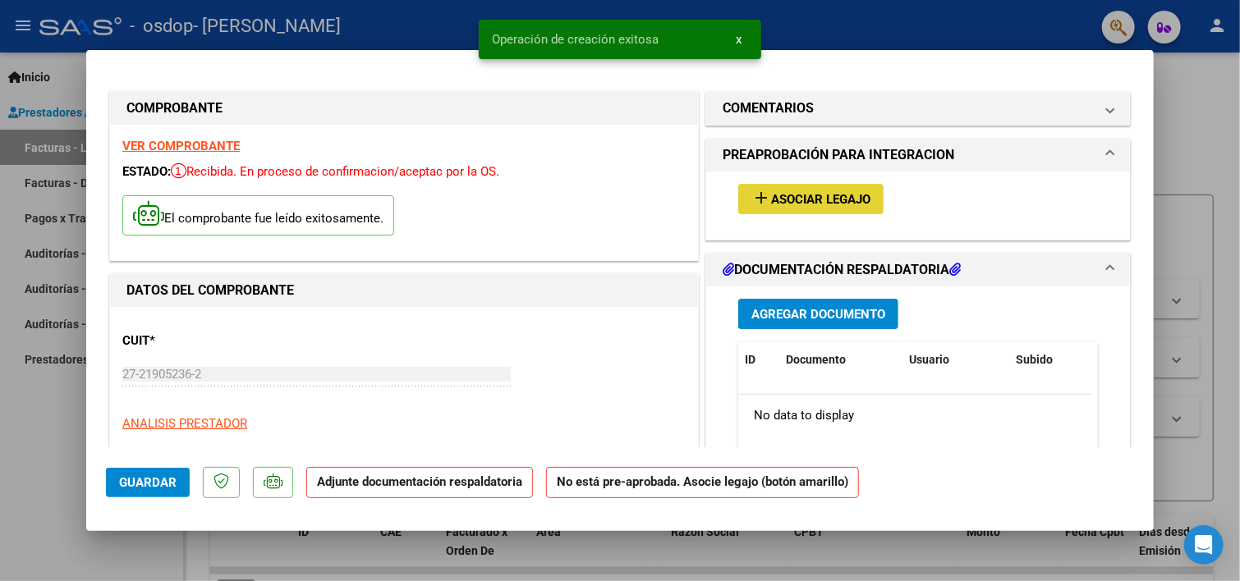
click at [797, 193] on span "Asociar Legajo" at bounding box center [820, 199] width 99 height 15
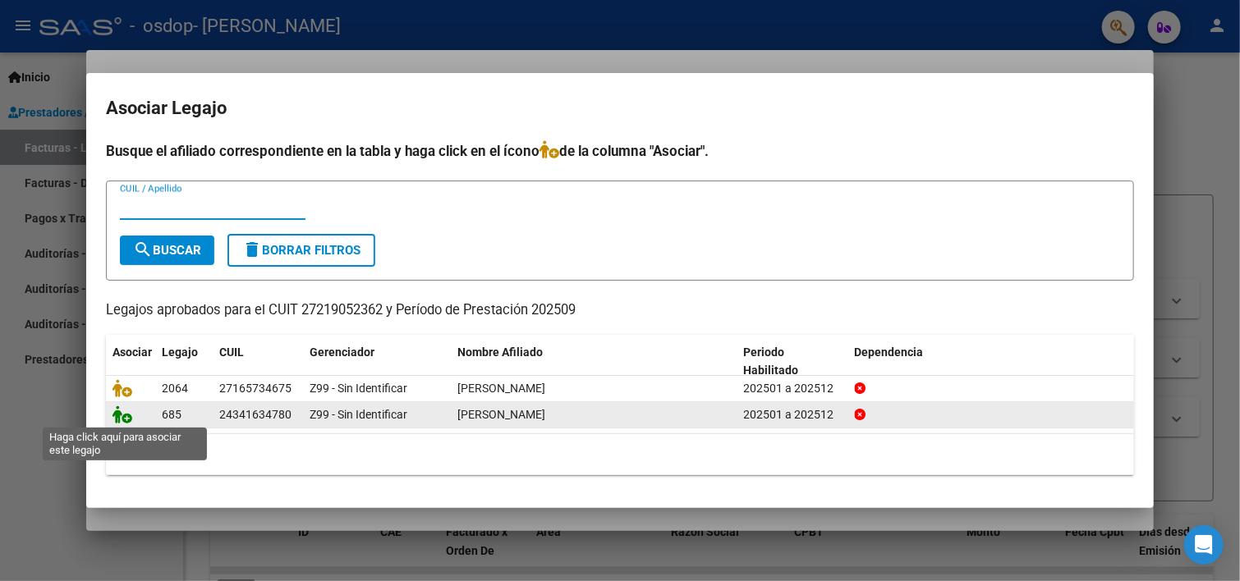
click at [126, 417] on icon at bounding box center [122, 415] width 20 height 18
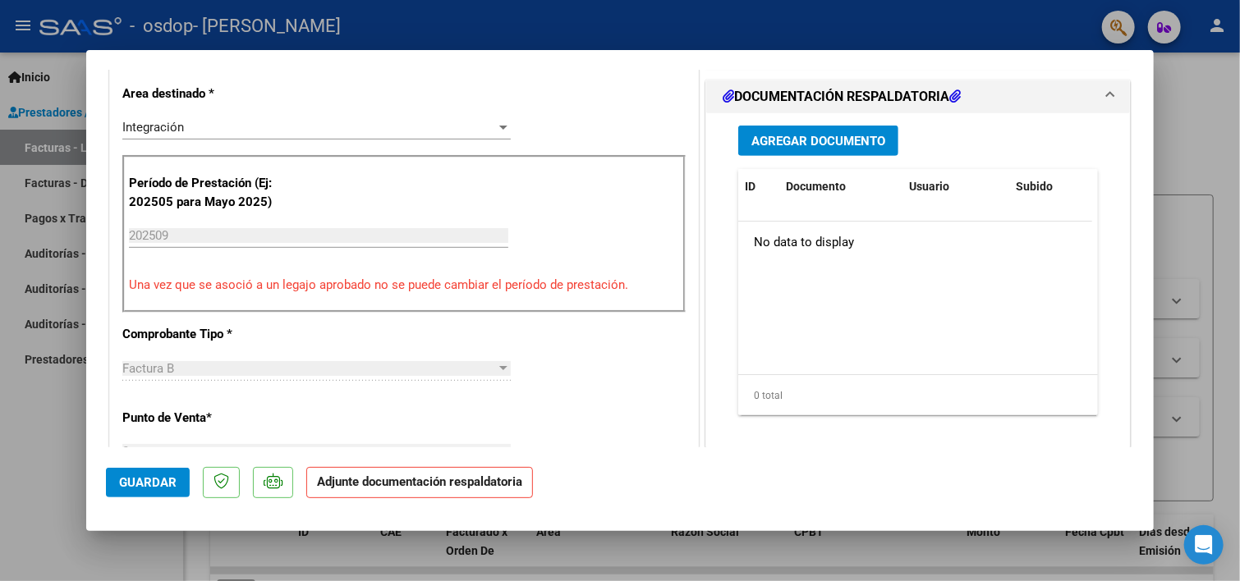
scroll to position [406, 0]
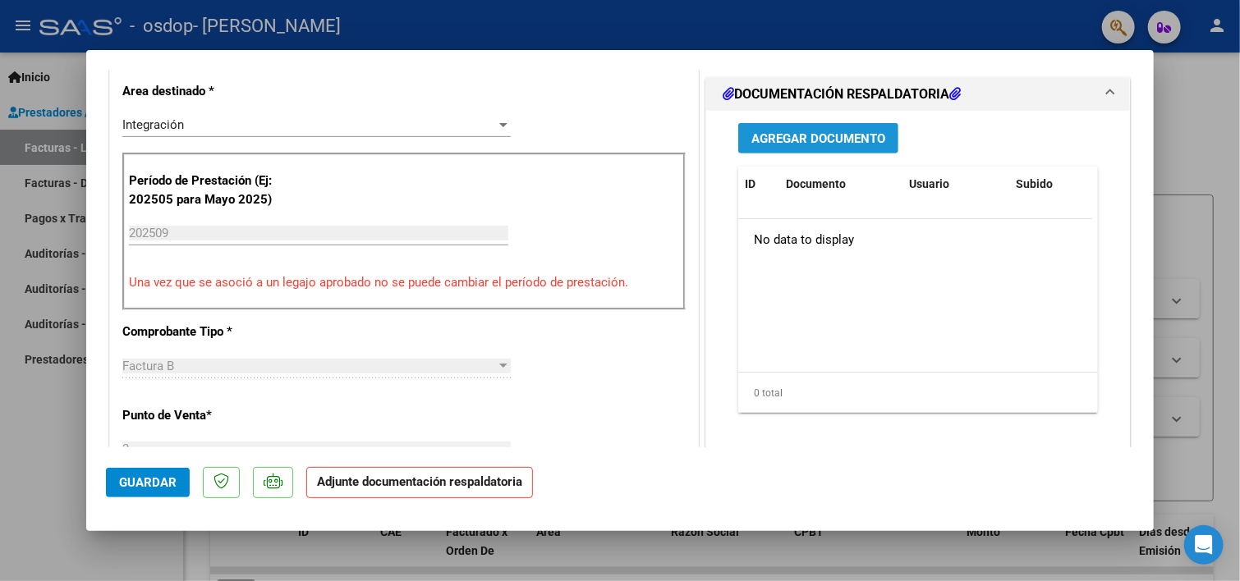
click at [810, 150] on button "Agregar Documento" at bounding box center [818, 138] width 160 height 30
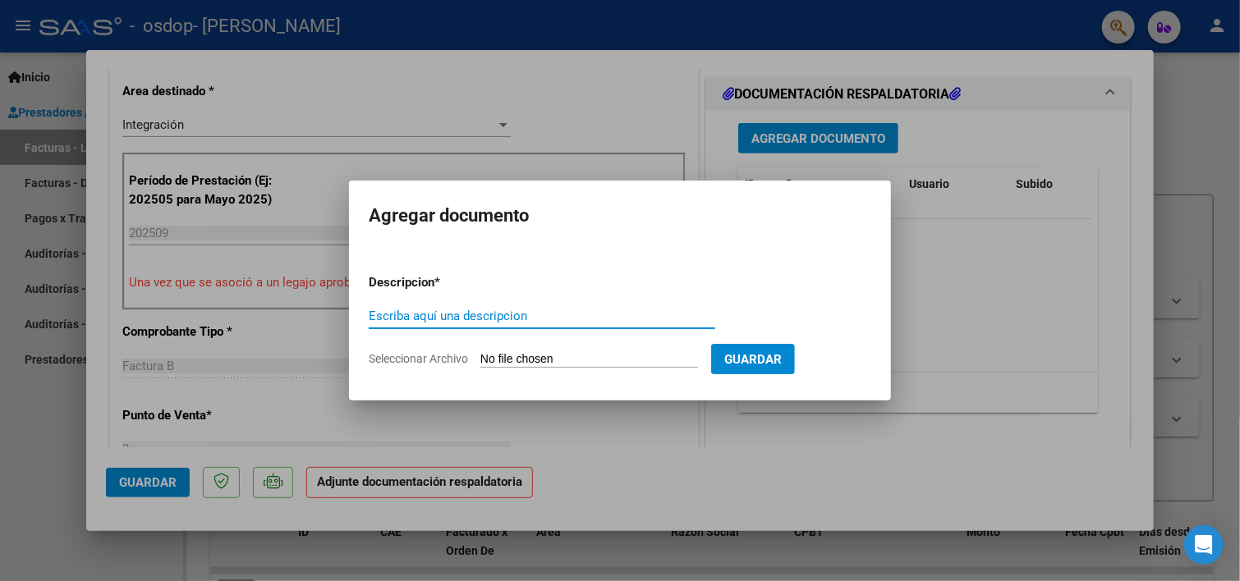
click at [471, 316] on input "Escriba aquí una descripcion" at bounding box center [542, 316] width 347 height 15
click at [470, 319] on input "Escriba aquí una descripcion" at bounding box center [542, 316] width 347 height 15
type input "asistencia"
click at [617, 356] on input "Seleccionar Archivo" at bounding box center [589, 360] width 218 height 16
type input "C:\fakepath\perona sep.jpg"
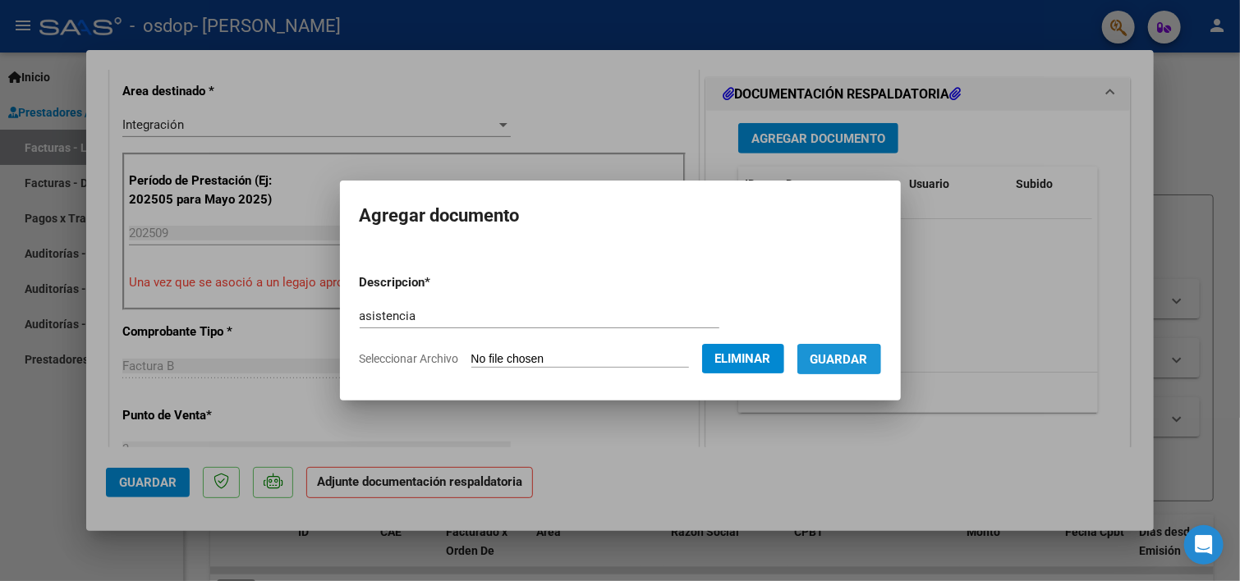
click at [834, 362] on span "Guardar" at bounding box center [838, 359] width 57 height 15
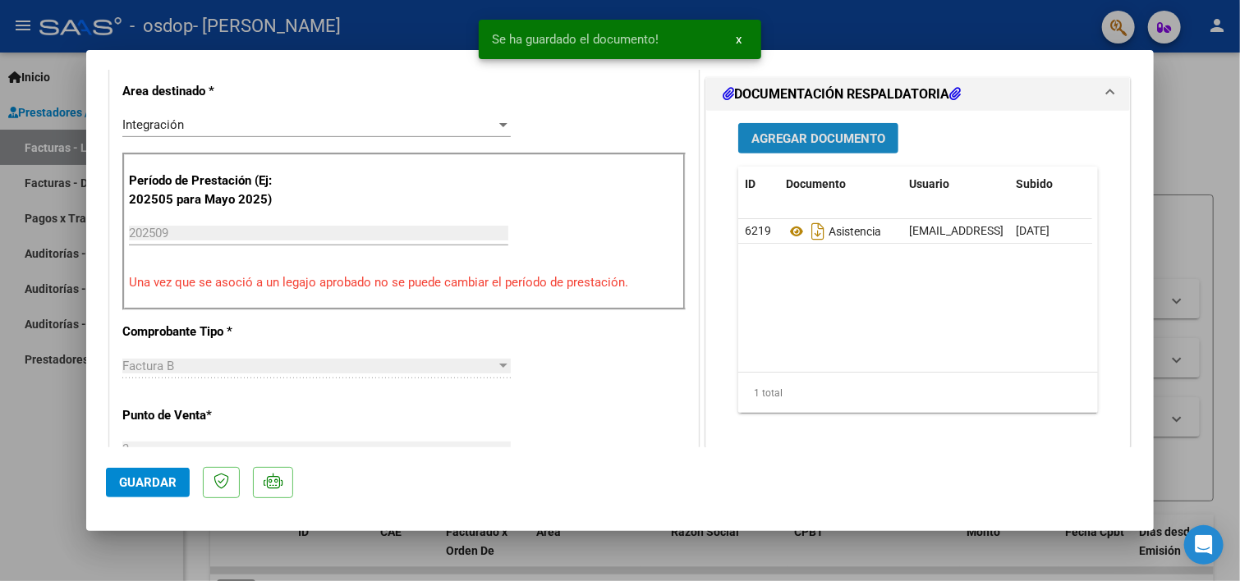
click at [809, 142] on span "Agregar Documento" at bounding box center [818, 138] width 134 height 15
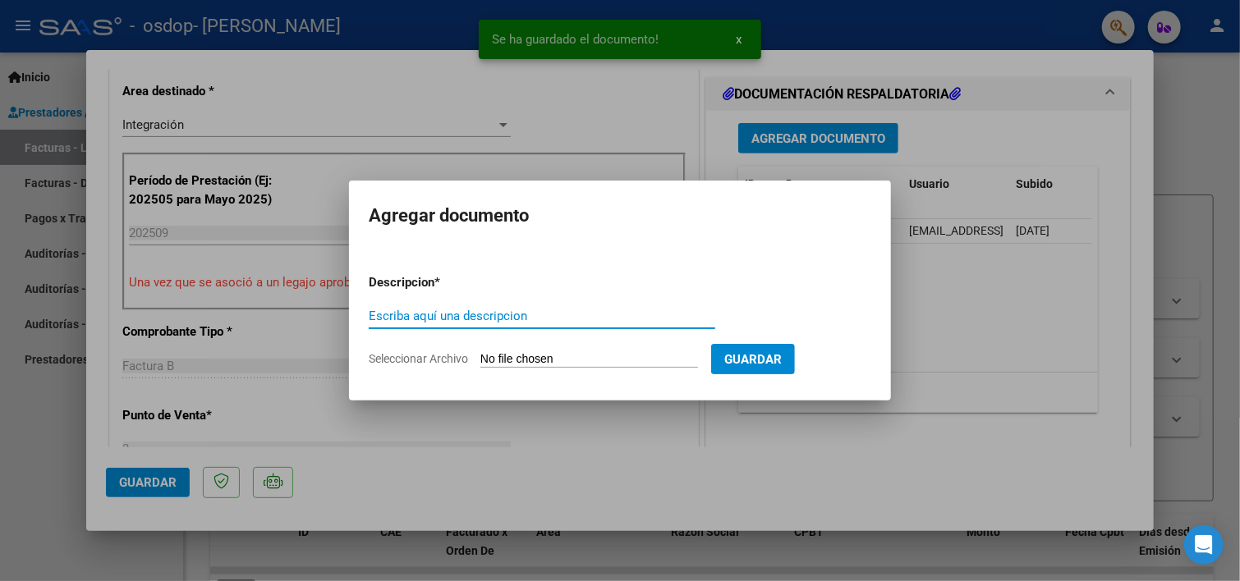
click at [466, 311] on input "Escriba aquí una descripcion" at bounding box center [542, 316] width 347 height 15
type input "asistencia"
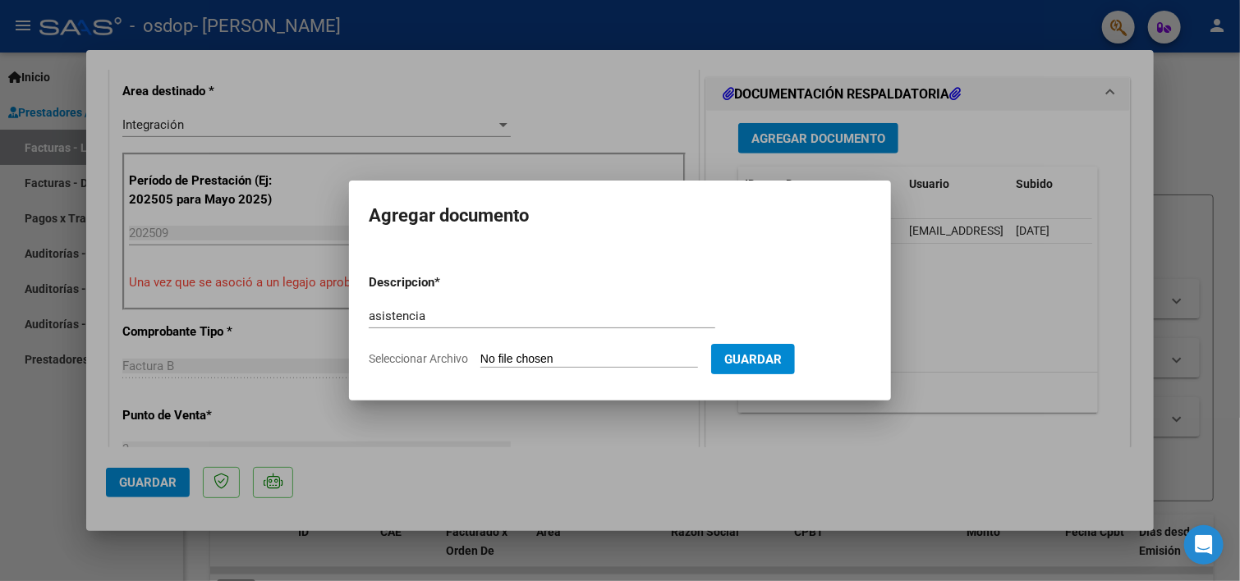
click at [535, 368] on form "Descripcion * asistencia Escriba aquí una descripcion Seleccionar Archivo Guard…" at bounding box center [620, 321] width 503 height 120
click at [562, 358] on input "Seleccionar Archivo" at bounding box center [589, 360] width 218 height 16
type input "C:\fakepath\perona [DATE].jpg"
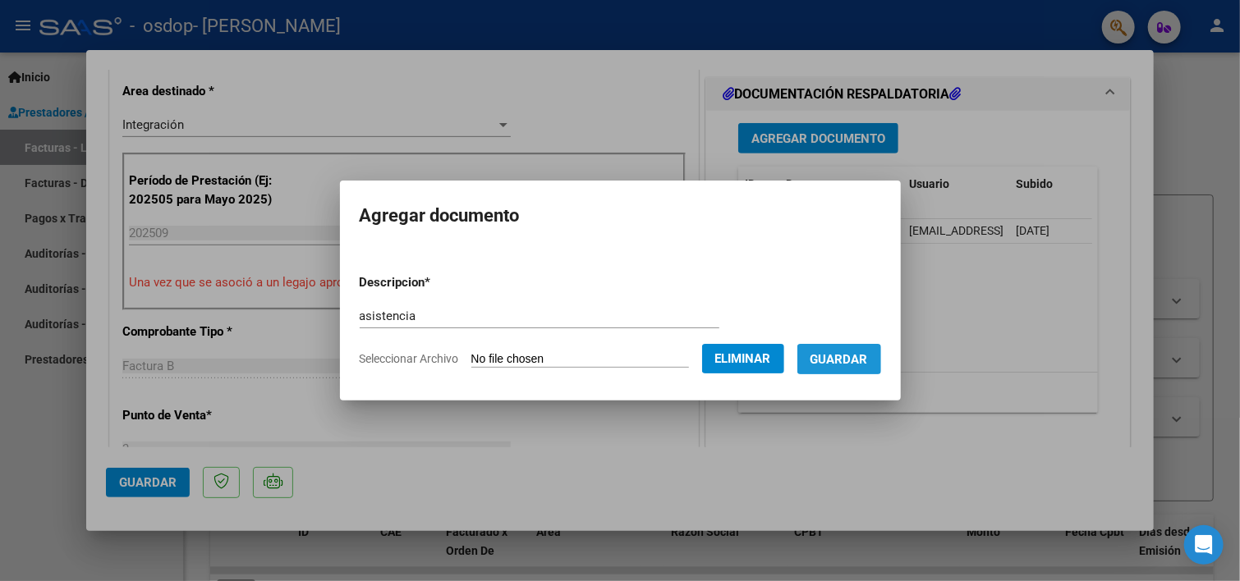
click at [867, 357] on span "Guardar" at bounding box center [838, 359] width 57 height 15
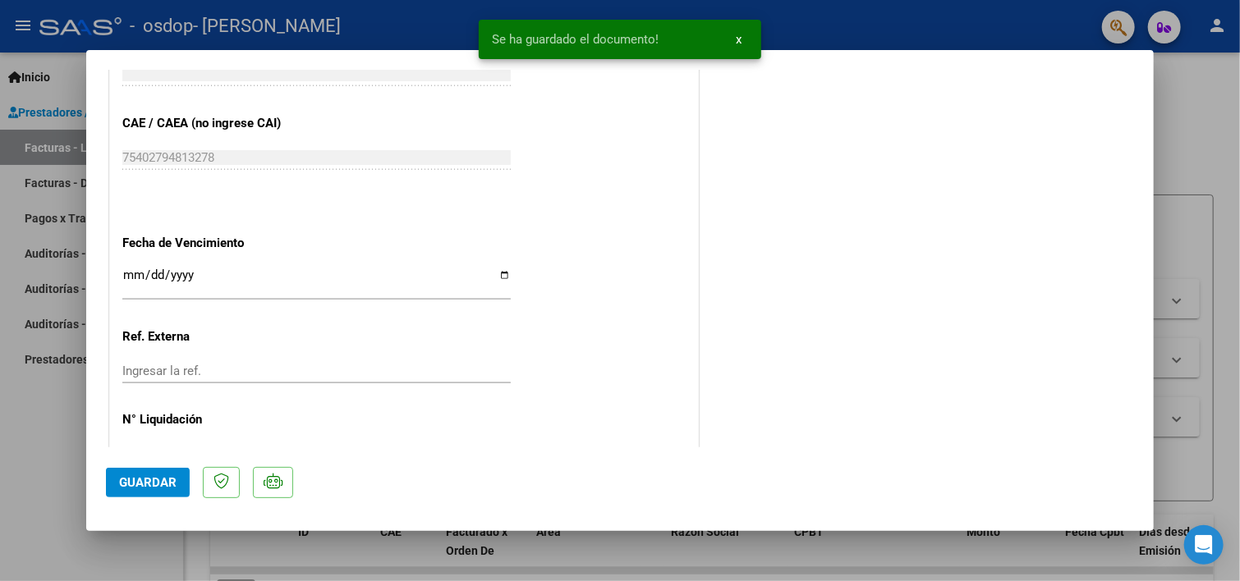
scroll to position [1090, 0]
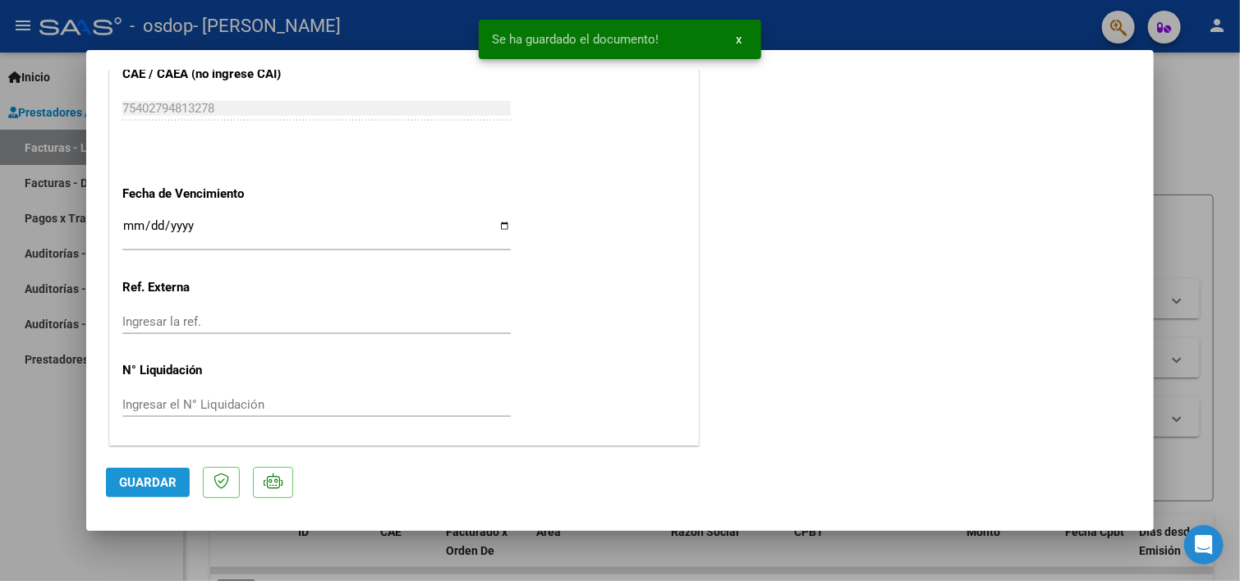
click at [131, 484] on span "Guardar" at bounding box center [147, 482] width 57 height 15
click at [1179, 160] on div at bounding box center [620, 290] width 1240 height 581
type input "$ 0,00"
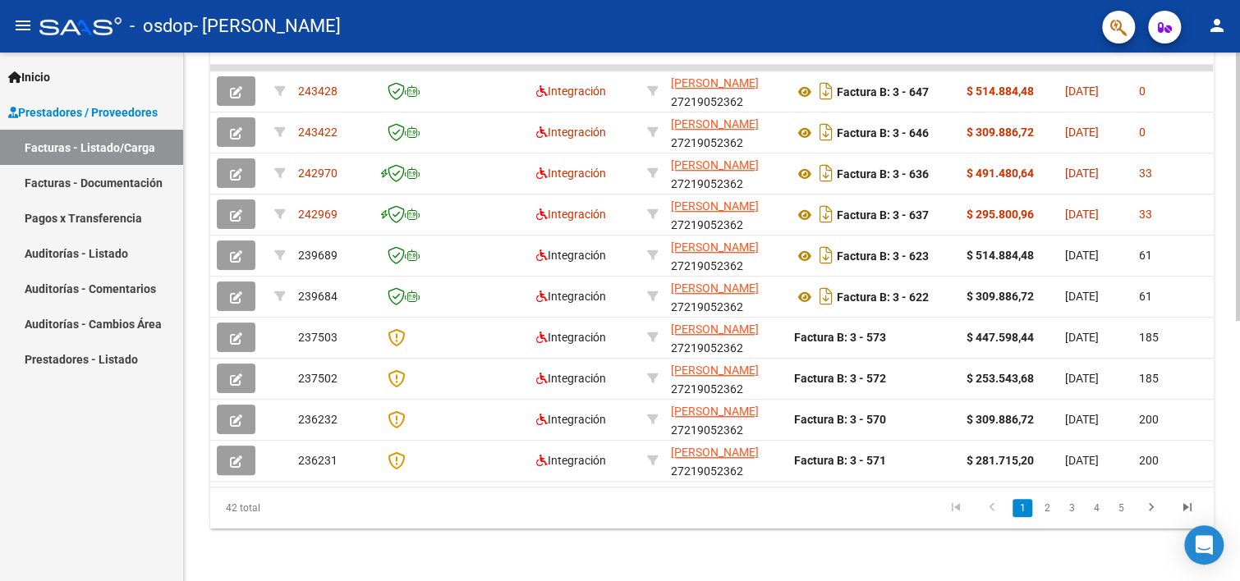
scroll to position [0, 0]
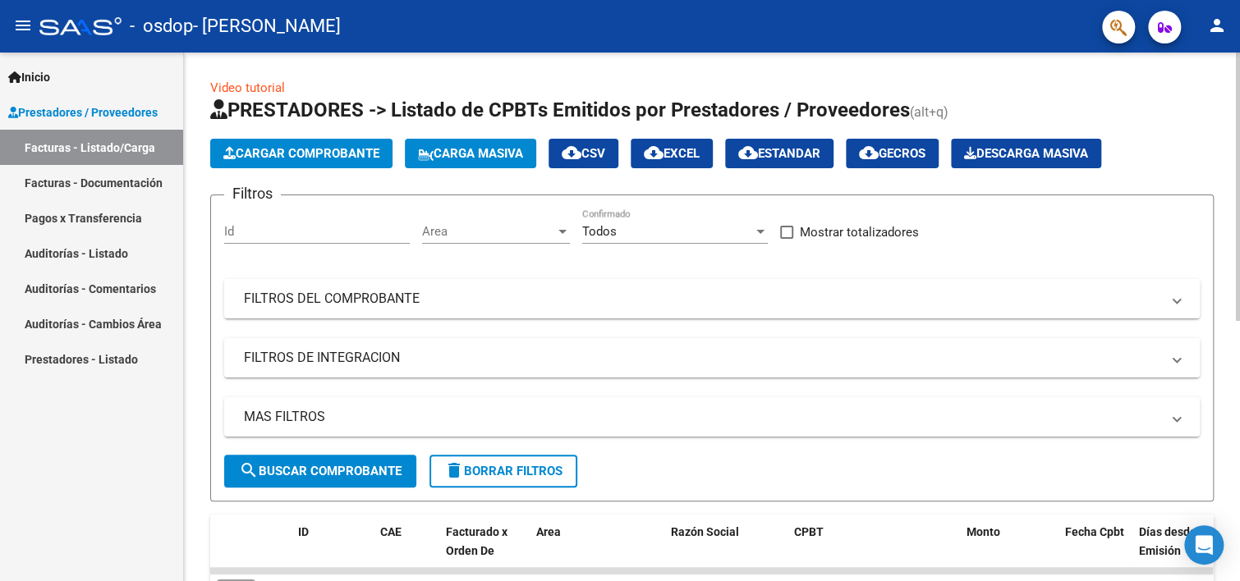
click at [1239, 116] on html "menu - osdop - [PERSON_NAME] person Inicio Instructivos Contacto OS Prestadores…" at bounding box center [620, 290] width 1240 height 581
